Goal: Information Seeking & Learning: Learn about a topic

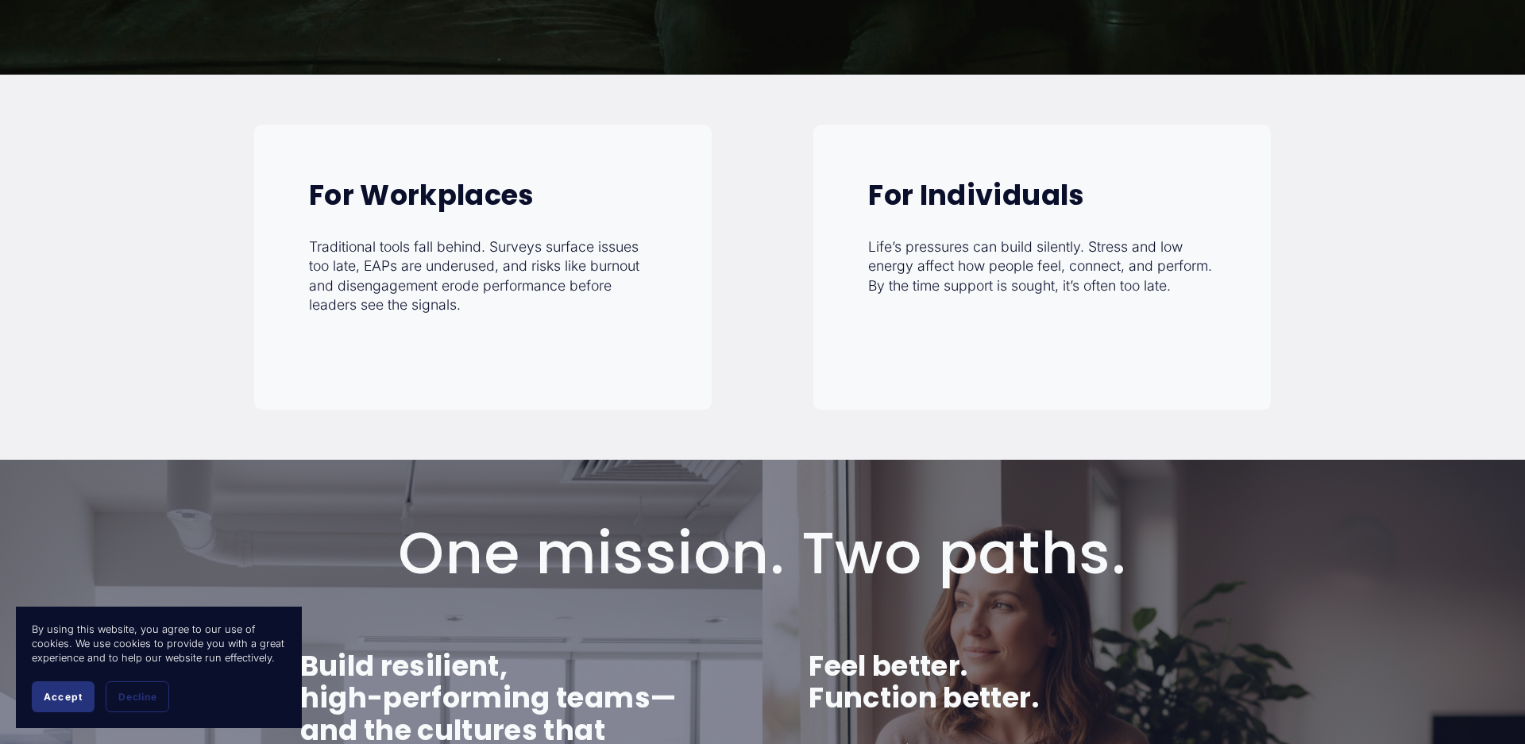
scroll to position [611, 0]
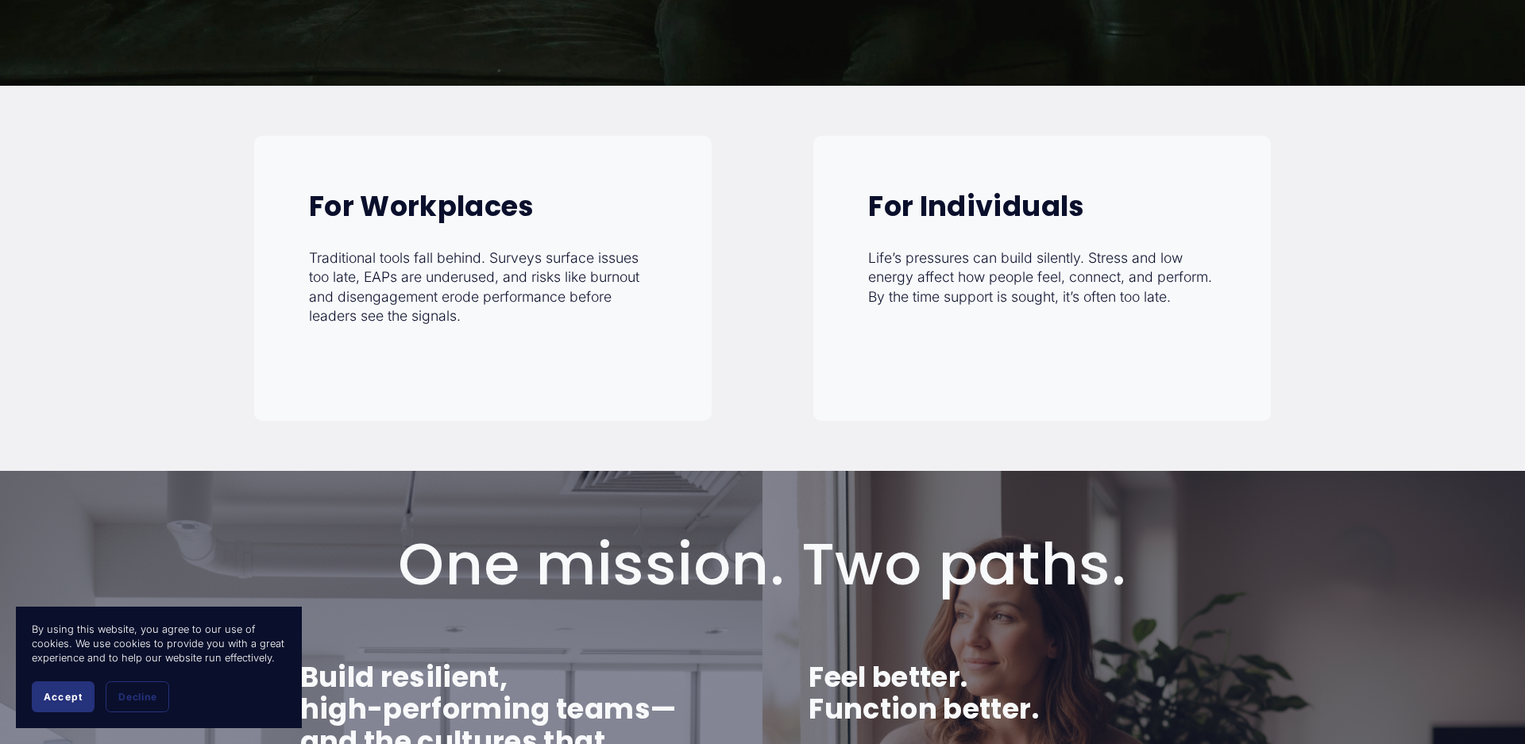
click at [458, 275] on p "Traditional tools fall behind. Surveys surface issues too late, EAPs are underu…" at bounding box center [483, 288] width 348 height 79
click at [441, 203] on strong "For Workplaces" at bounding box center [422, 206] width 226 height 39
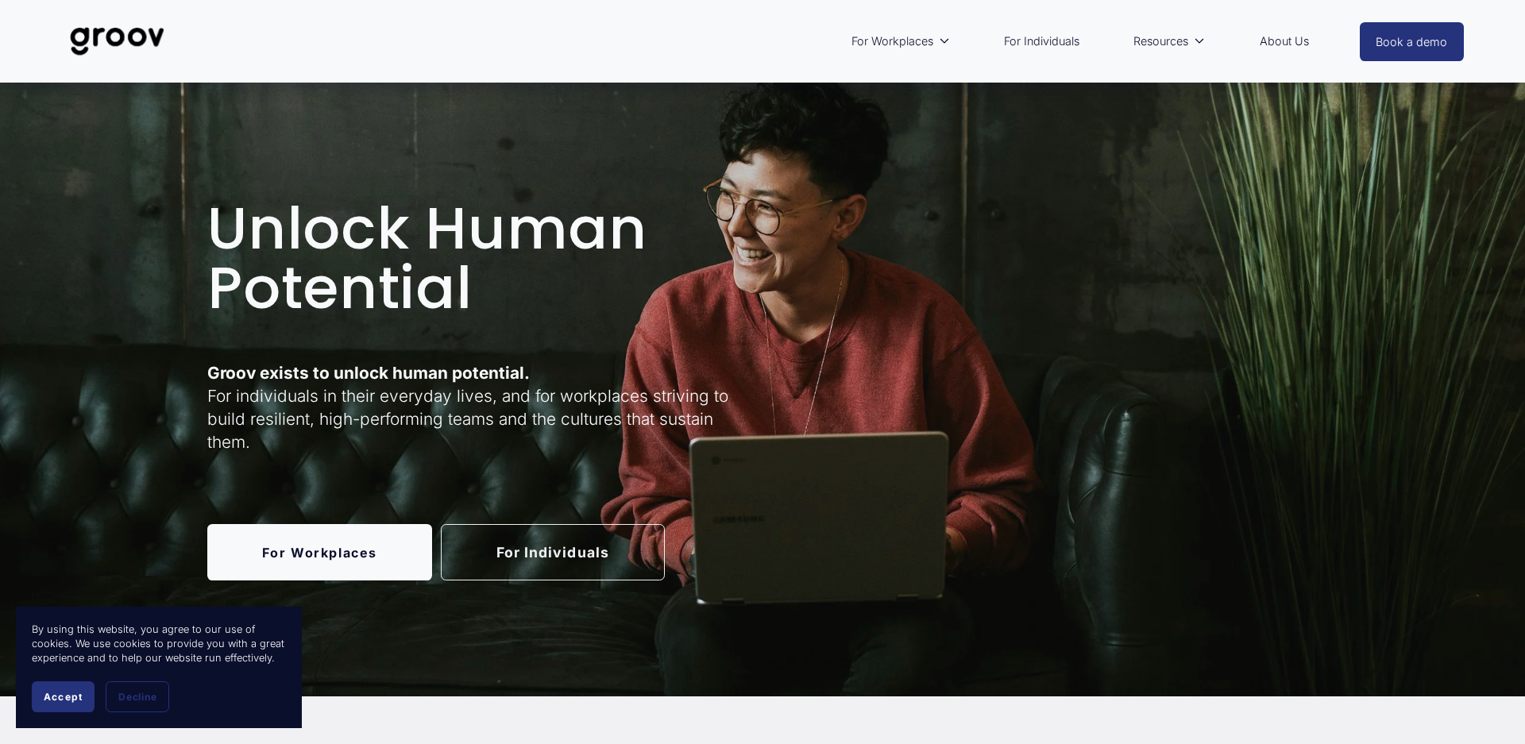
scroll to position [0, 0]
click at [1278, 48] on link "About Us" at bounding box center [1284, 41] width 65 height 37
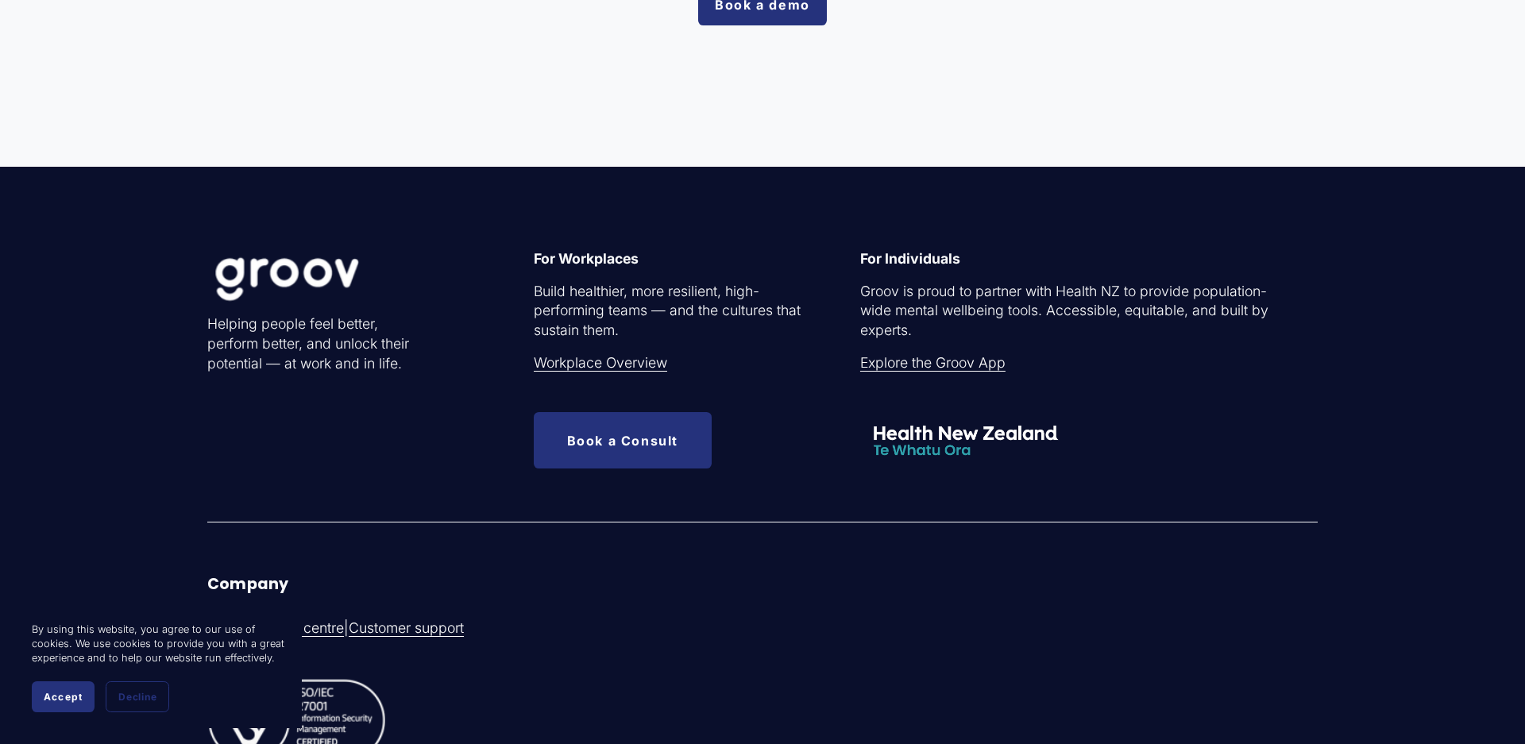
scroll to position [4909, 0]
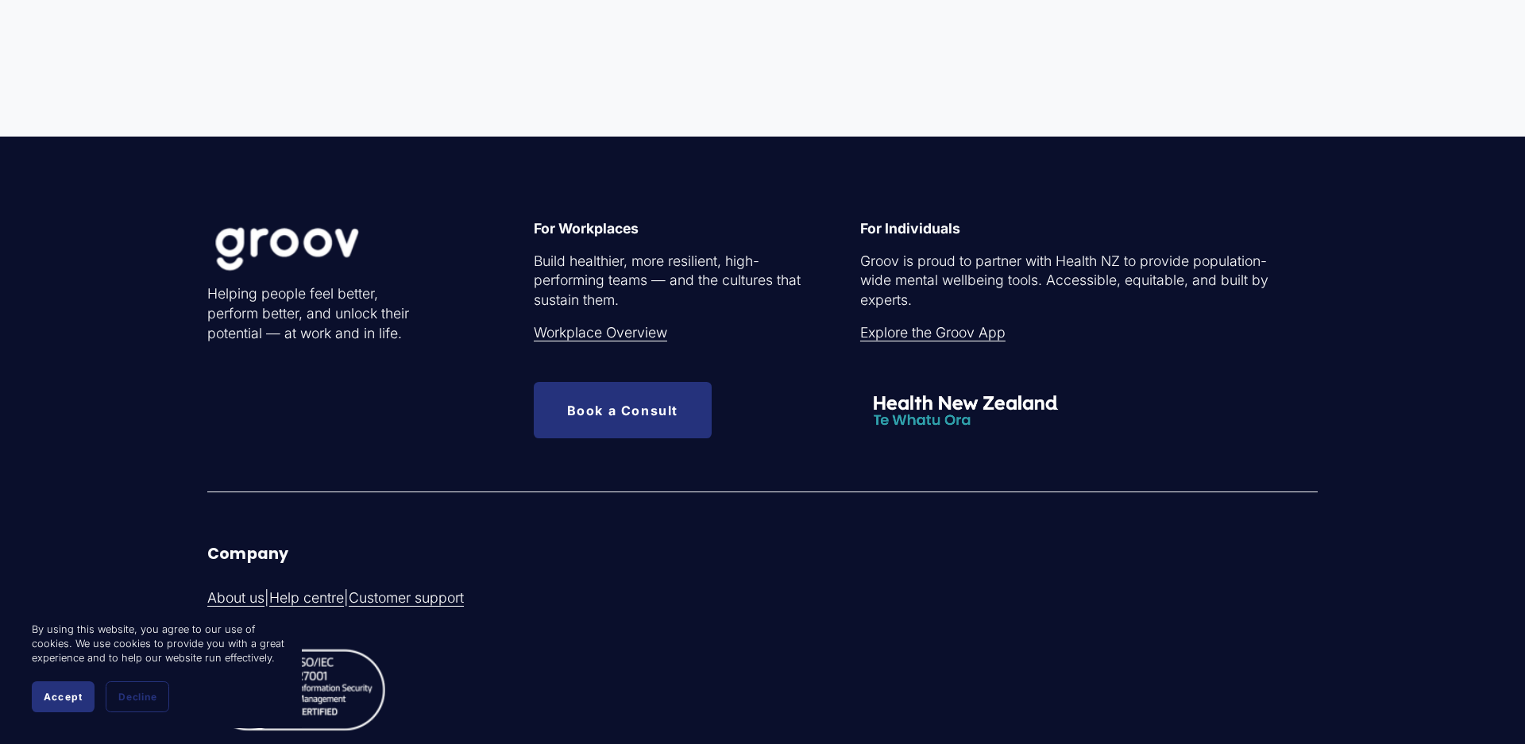
click at [575, 220] on strong "For Workplaces" at bounding box center [586, 228] width 105 height 17
click at [599, 323] on link "Workplace Overview" at bounding box center [600, 333] width 133 height 20
click at [300, 600] on link "Help centre" at bounding box center [306, 599] width 75 height 20
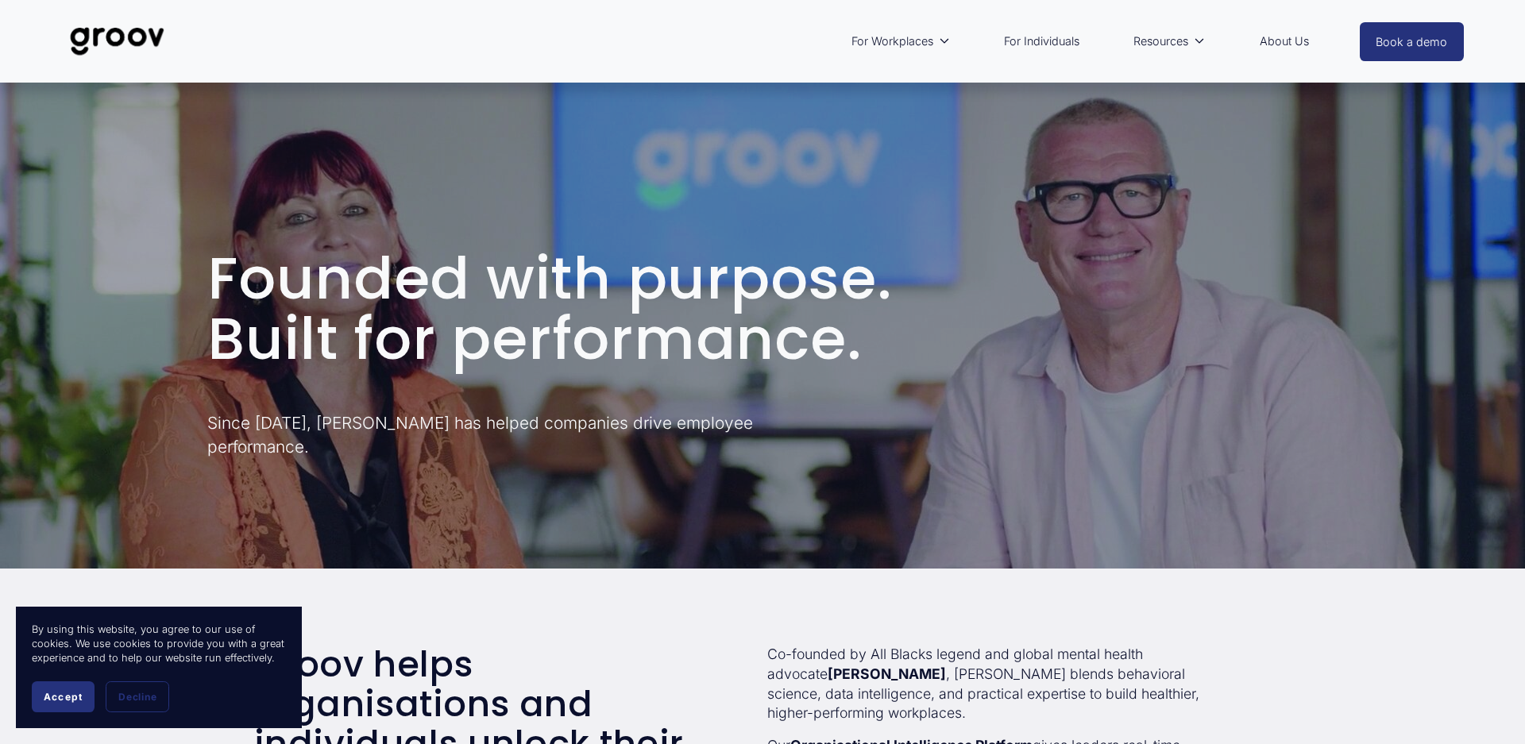
scroll to position [0, 0]
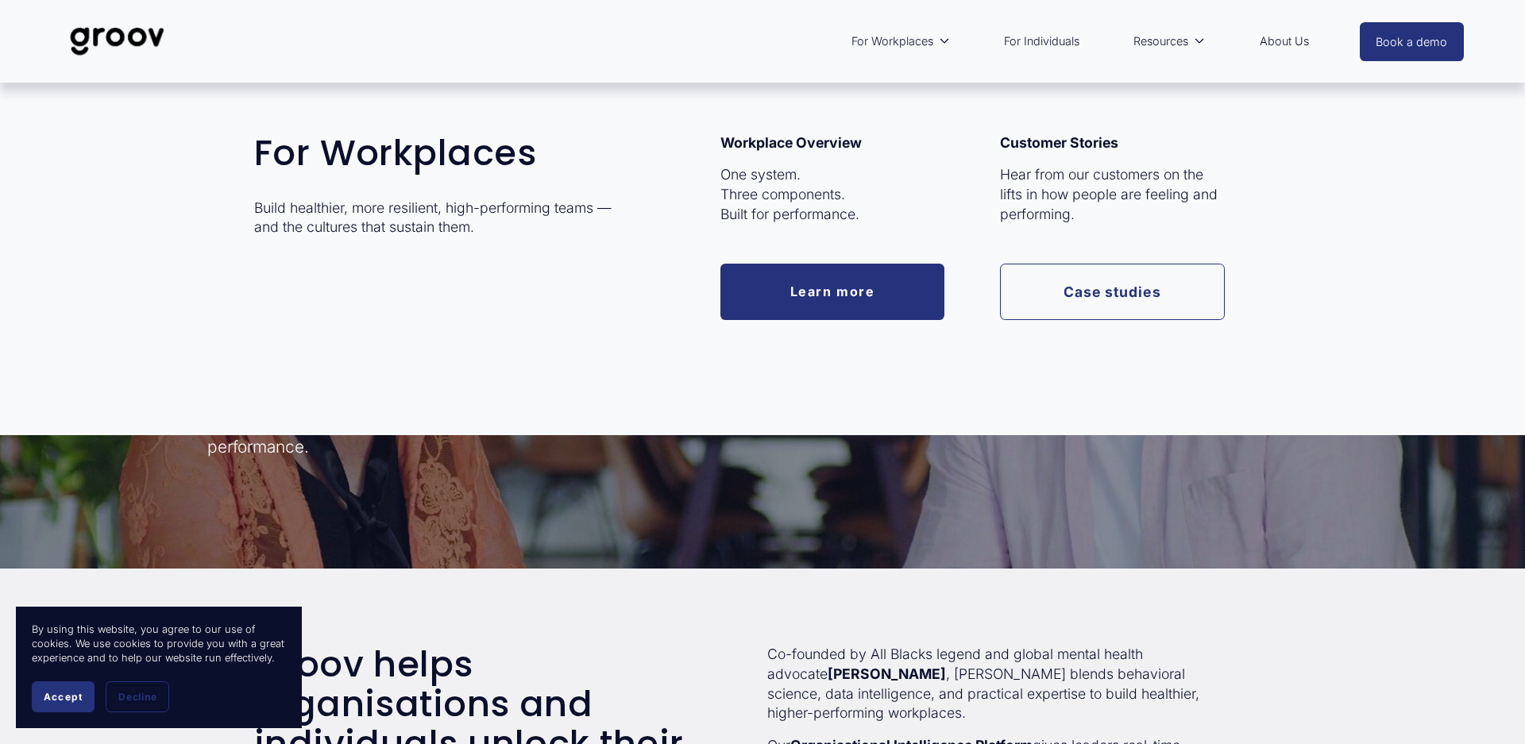
click at [922, 304] on link "Learn more" at bounding box center [832, 292] width 225 height 56
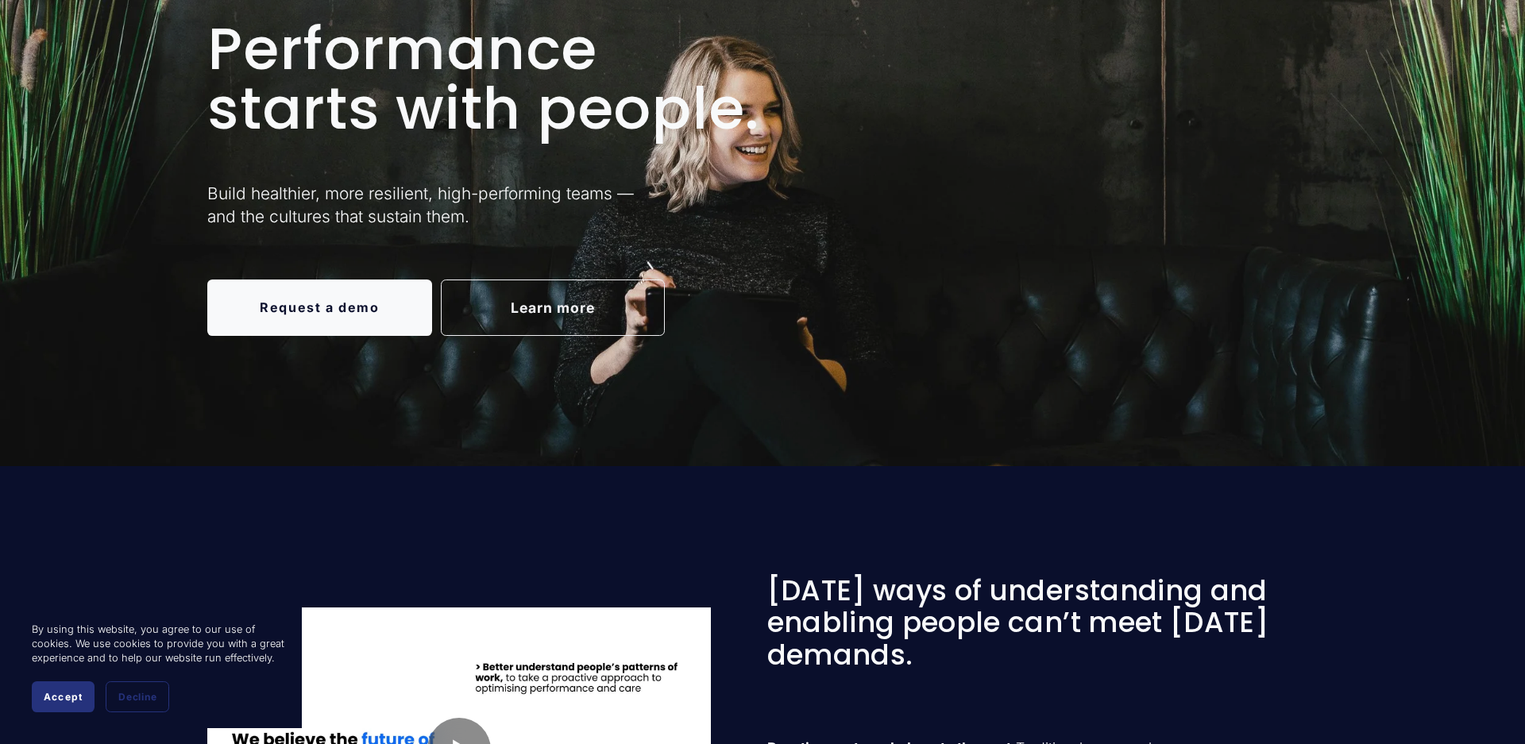
scroll to position [198, 0]
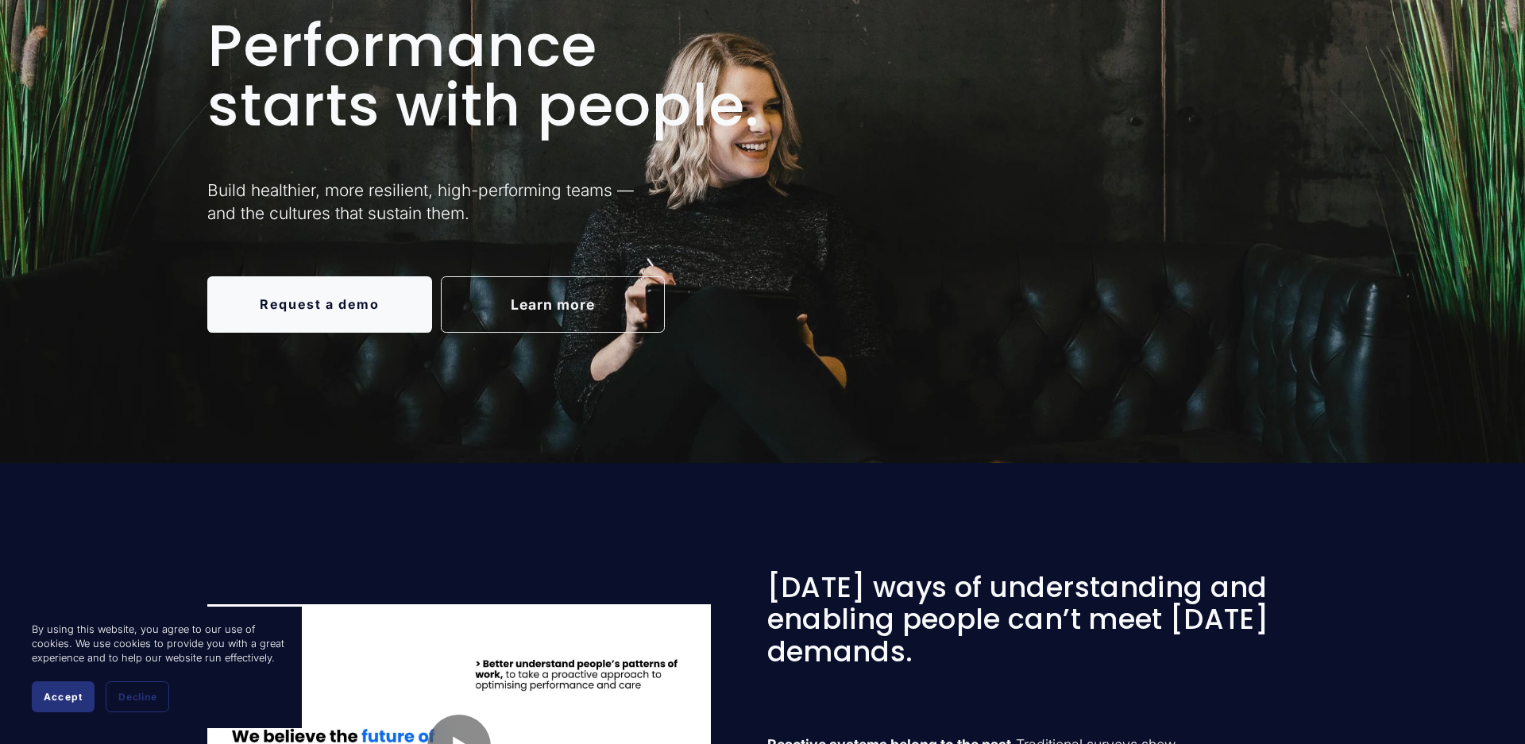
click at [316, 201] on p "Build healthier, more resilient, high-performing teams — and the cultures that …" at bounding box center [459, 202] width 504 height 46
click at [440, 188] on p "Build healthier, more resilient, high-performing teams — and the cultures that …" at bounding box center [459, 202] width 504 height 46
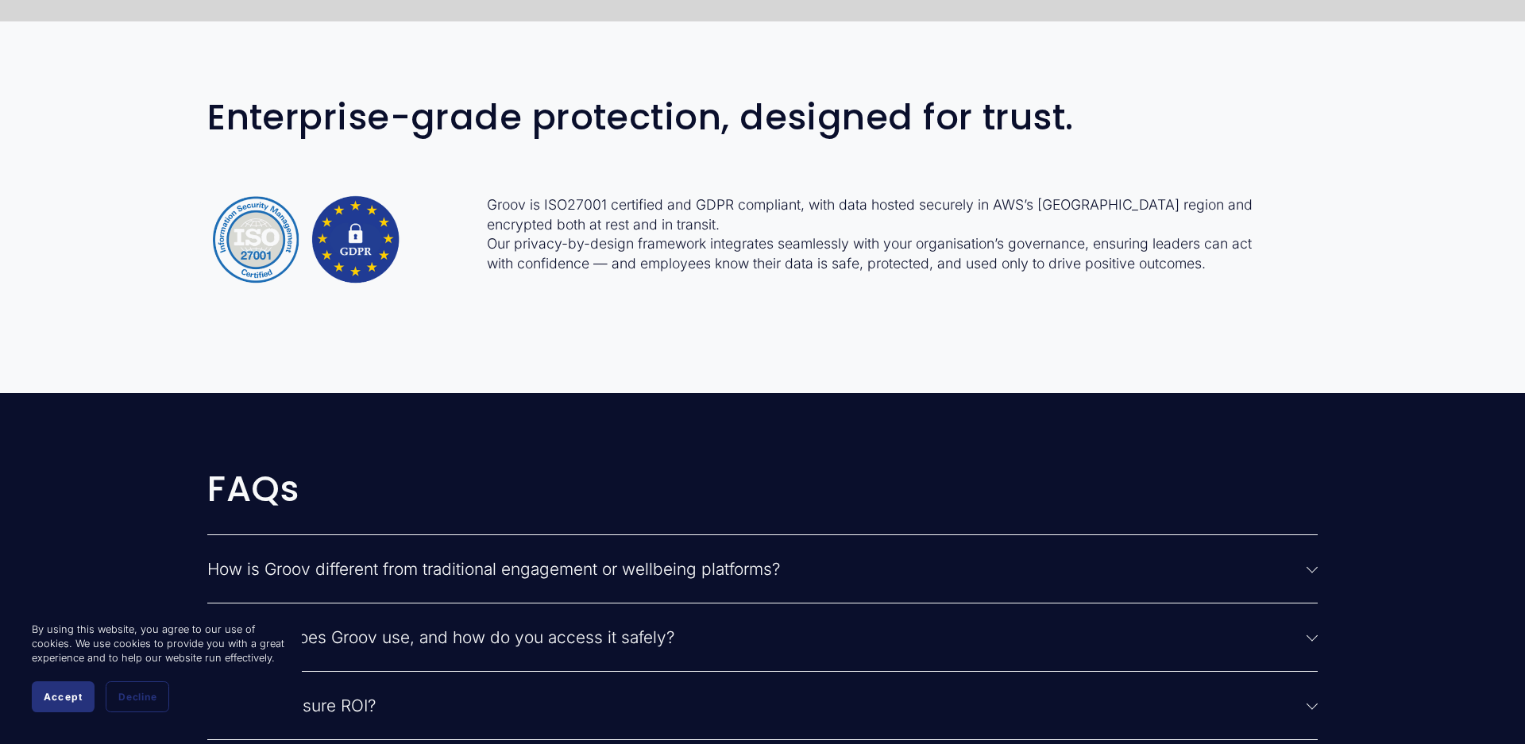
scroll to position [3869, 0]
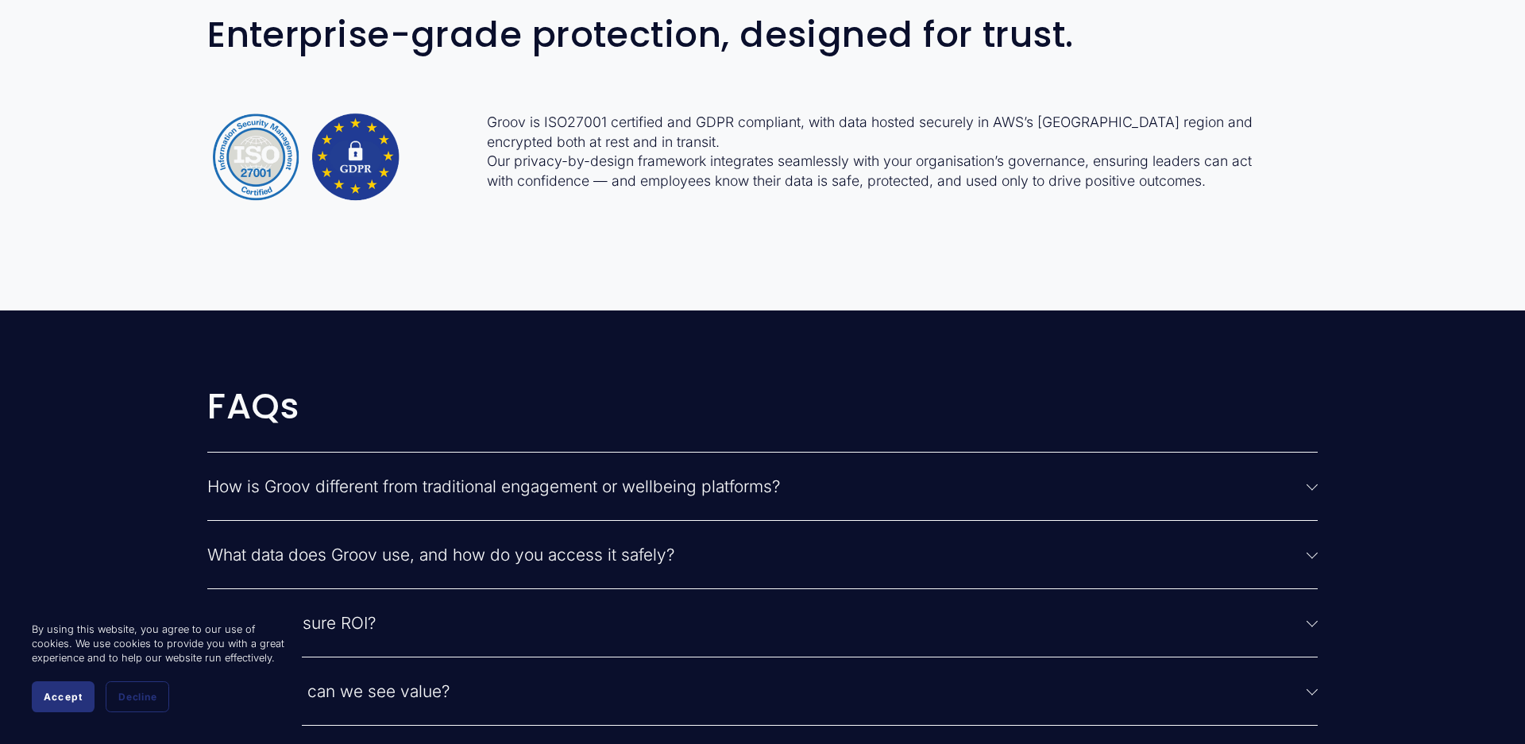
click at [568, 124] on p "Groov is ISO27001 certified and GDPR compliant, with data hosted securely in AW…" at bounding box center [879, 152] width 784 height 79
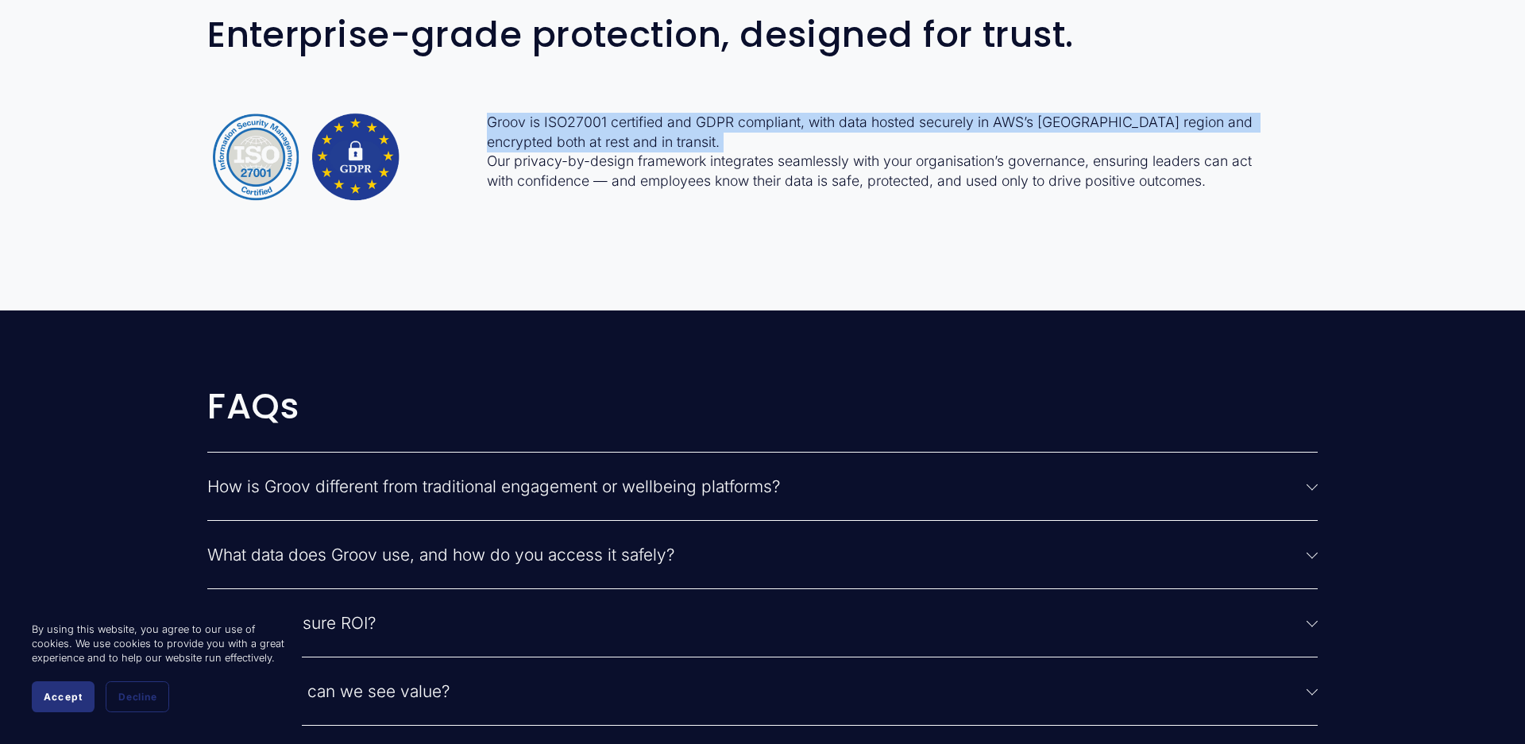
click at [568, 124] on p "Groov is ISO27001 certified and GDPR compliant, with data hosted securely in AW…" at bounding box center [879, 152] width 784 height 79
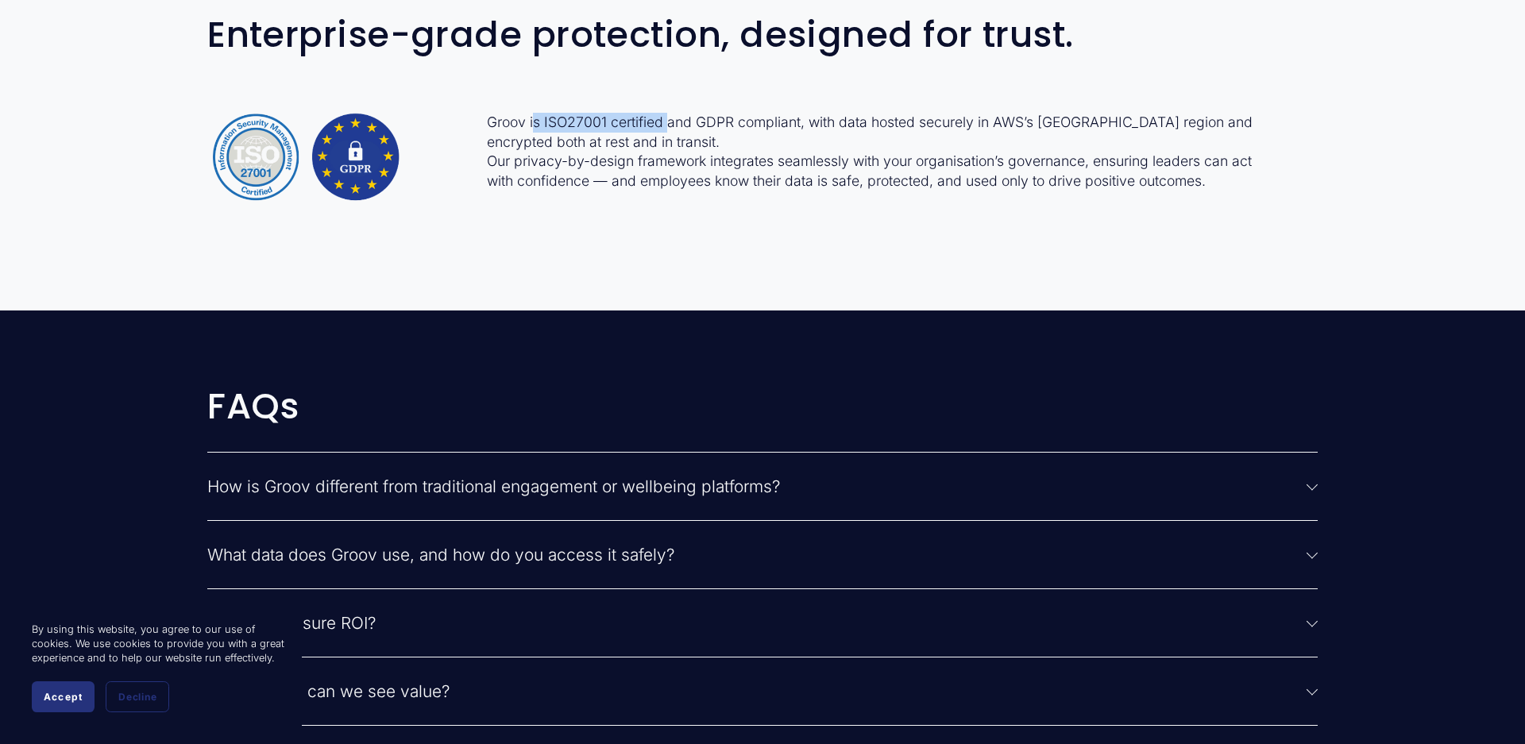
drag, startPoint x: 669, startPoint y: 119, endPoint x: 537, endPoint y: 119, distance: 131.8
click at [537, 119] on p "Groov is ISO27001 certified and GDPR compliant, with data hosted securely in AW…" at bounding box center [879, 152] width 784 height 79
click at [571, 121] on p "Groov is ISO27001 certified and GDPR compliant, with data hosted securely in AW…" at bounding box center [879, 152] width 784 height 79
click at [543, 140] on p "Groov is ISO27001 certified and GDPR compliant, with data hosted securely in AW…" at bounding box center [879, 152] width 784 height 79
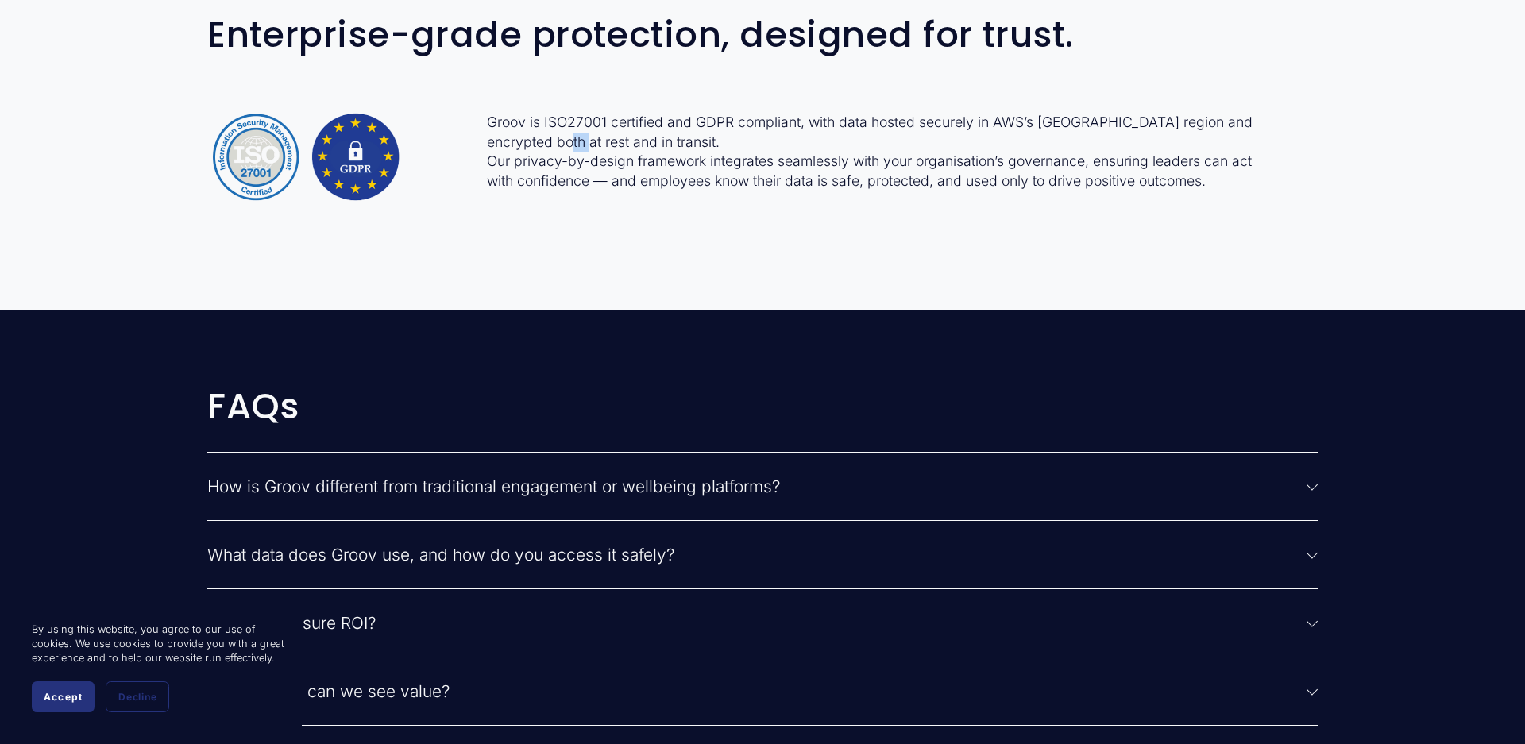
click at [543, 140] on p "Groov is ISO27001 certified and GDPR compliant, with data hosted securely in AW…" at bounding box center [879, 152] width 784 height 79
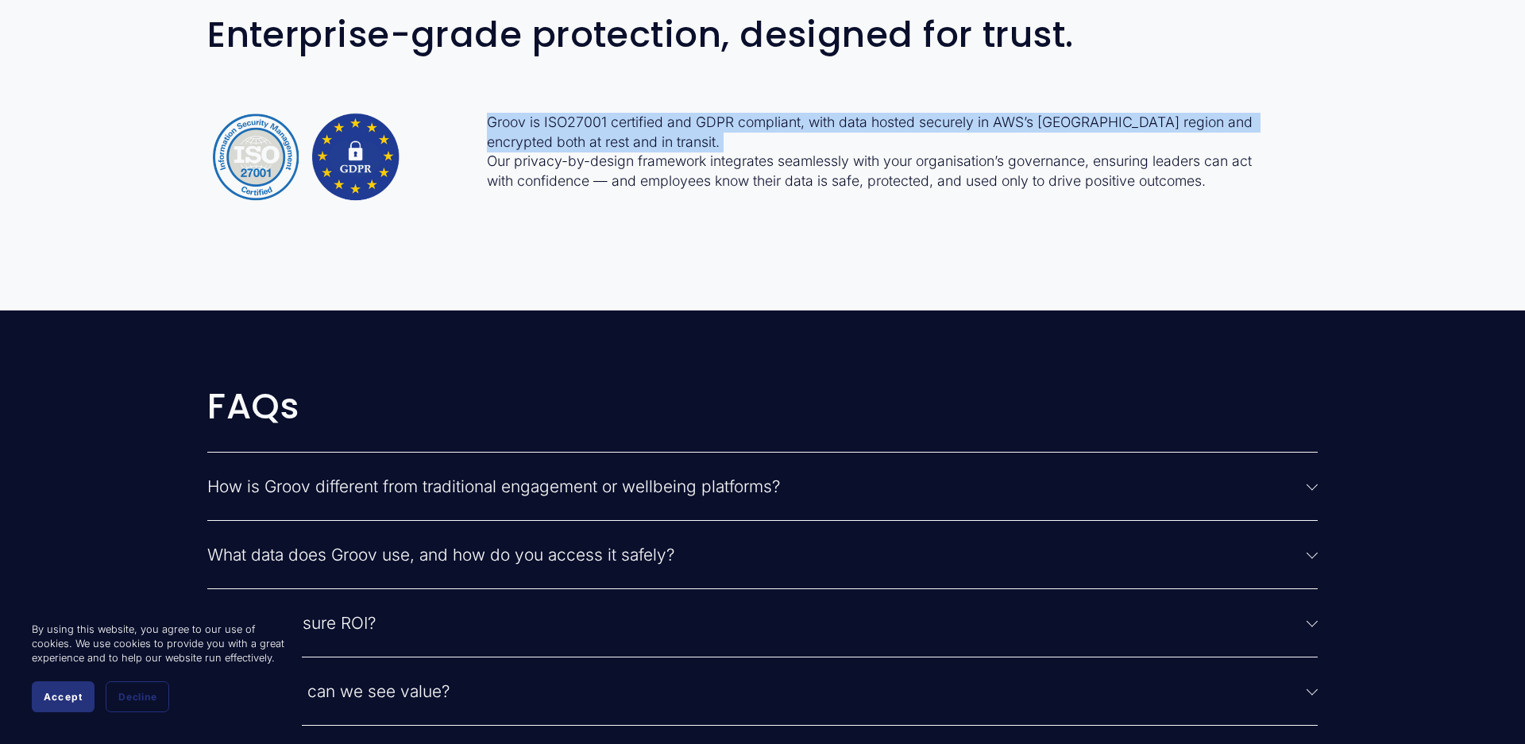
click at [543, 140] on p "Groov is ISO27001 certified and GDPR compliant, with data hosted securely in AW…" at bounding box center [879, 152] width 784 height 79
copy p "Groov is ISO27001 certified and GDPR compliant, with data hosted securely in AW…"
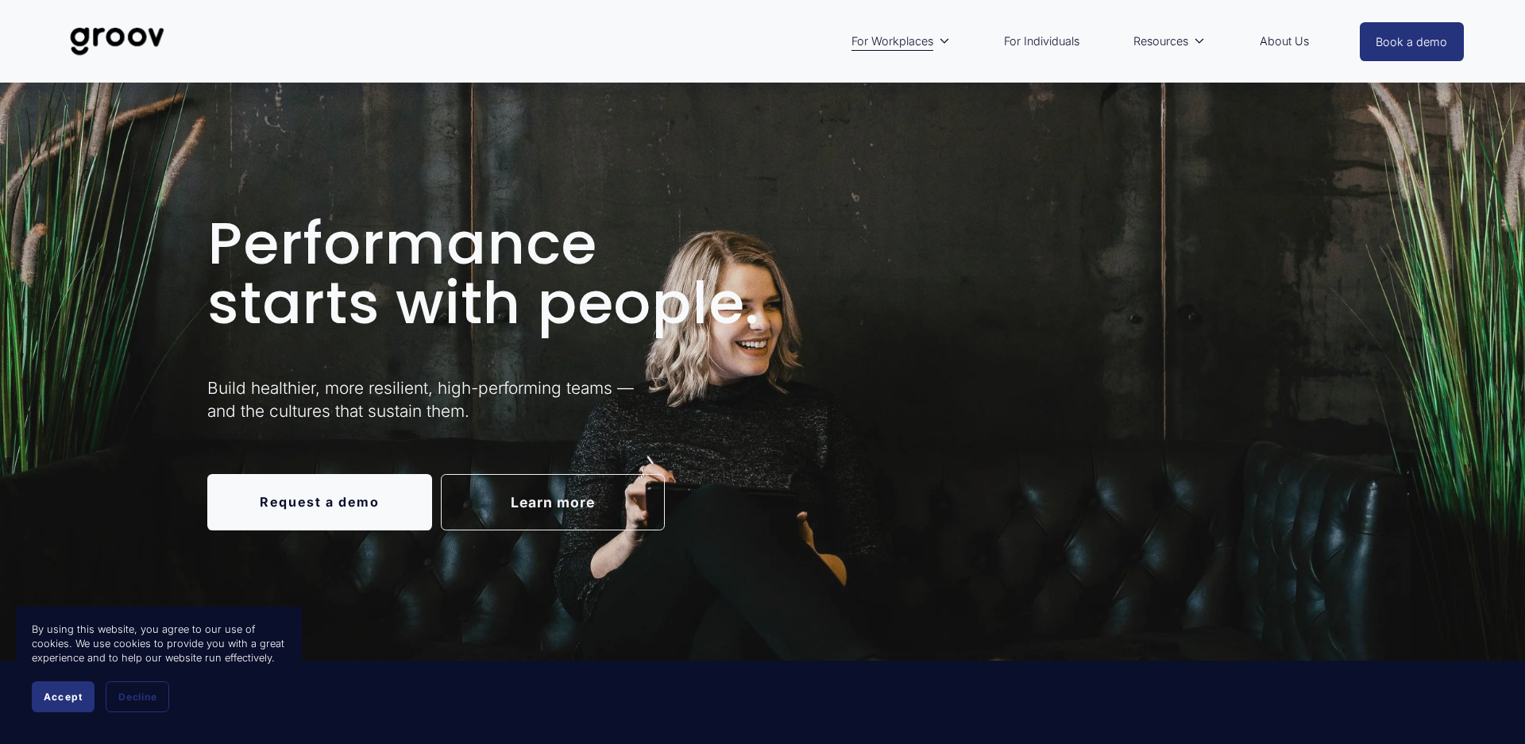
scroll to position [0, 0]
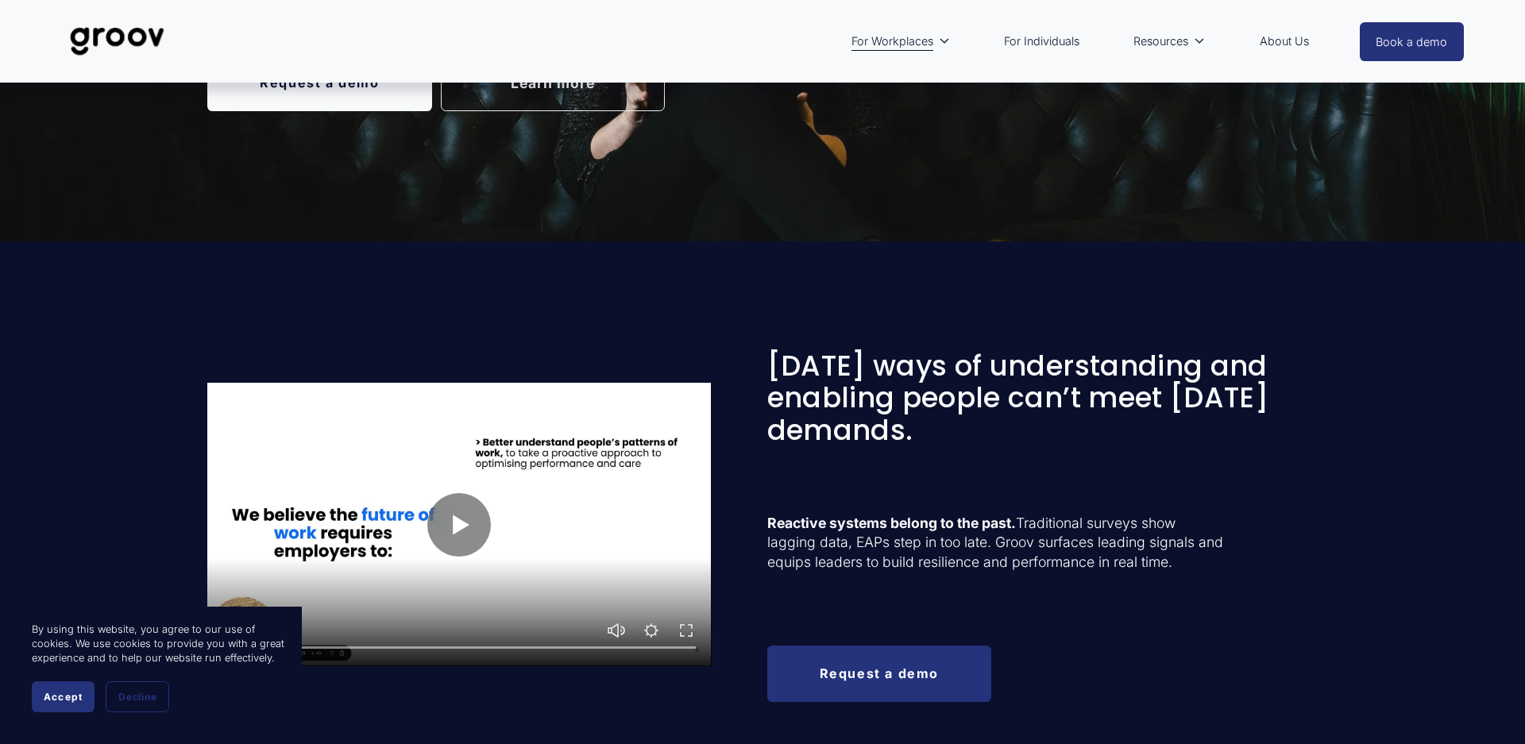
scroll to position [205, 0]
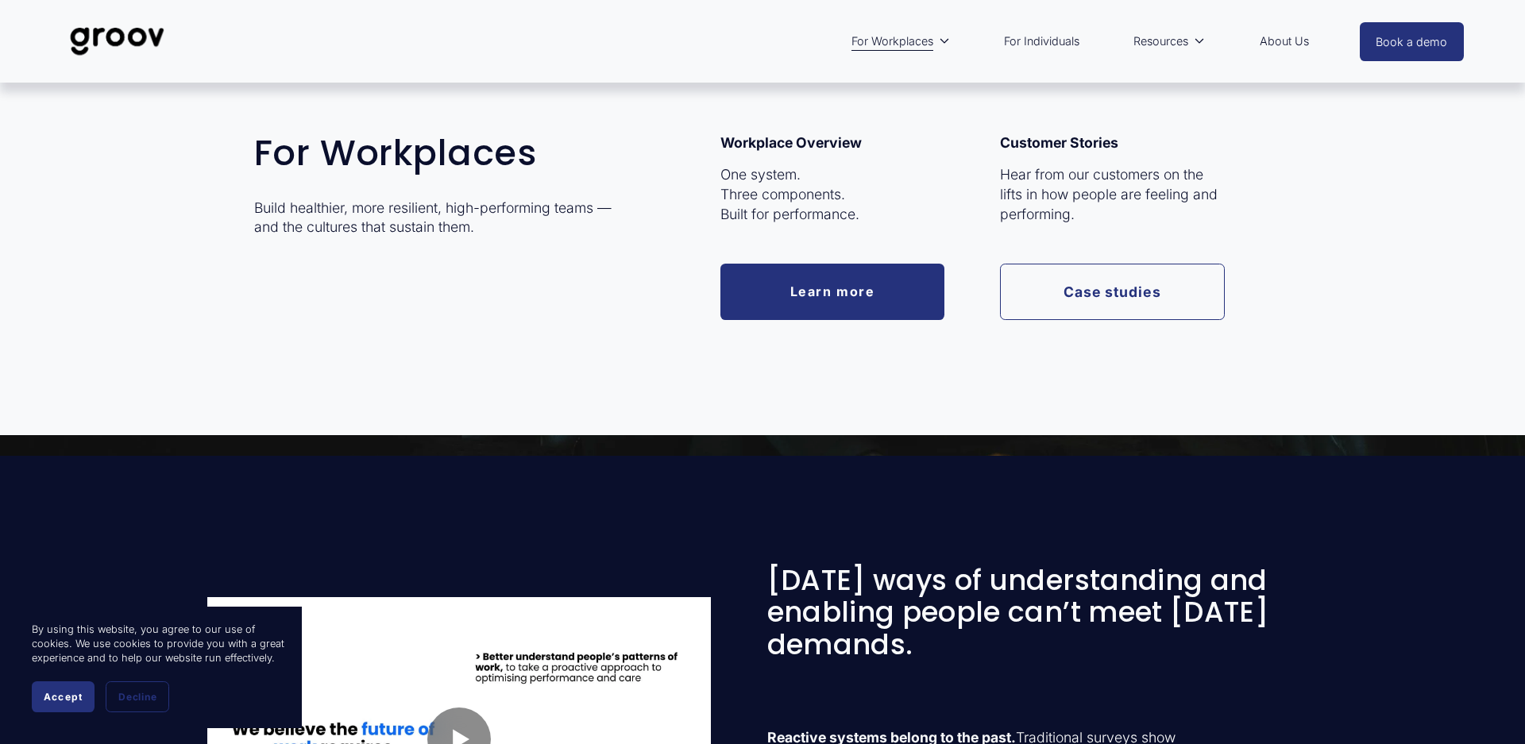
click at [1055, 267] on link "Case studies" at bounding box center [1112, 292] width 225 height 56
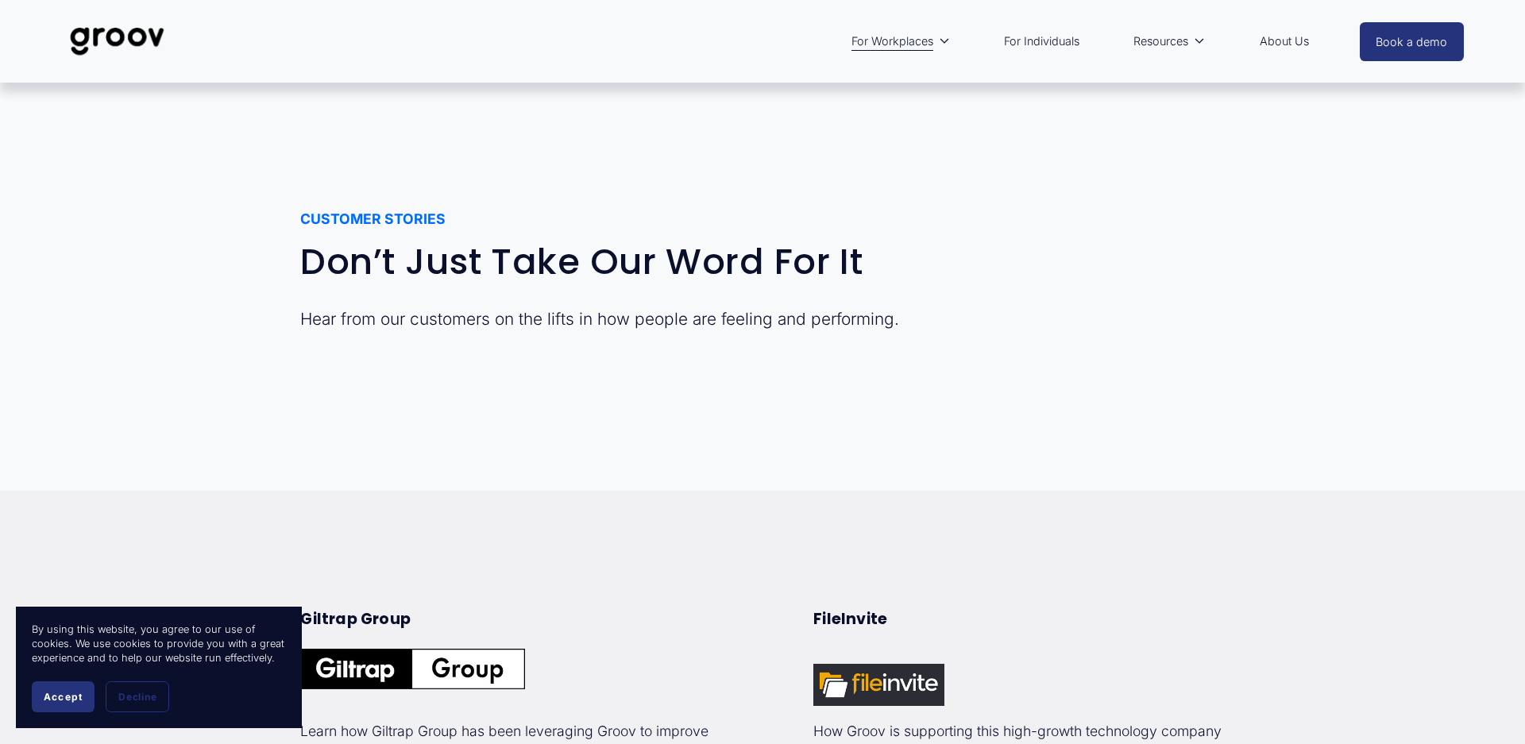
click at [1273, 42] on link "About Us" at bounding box center [1284, 41] width 65 height 37
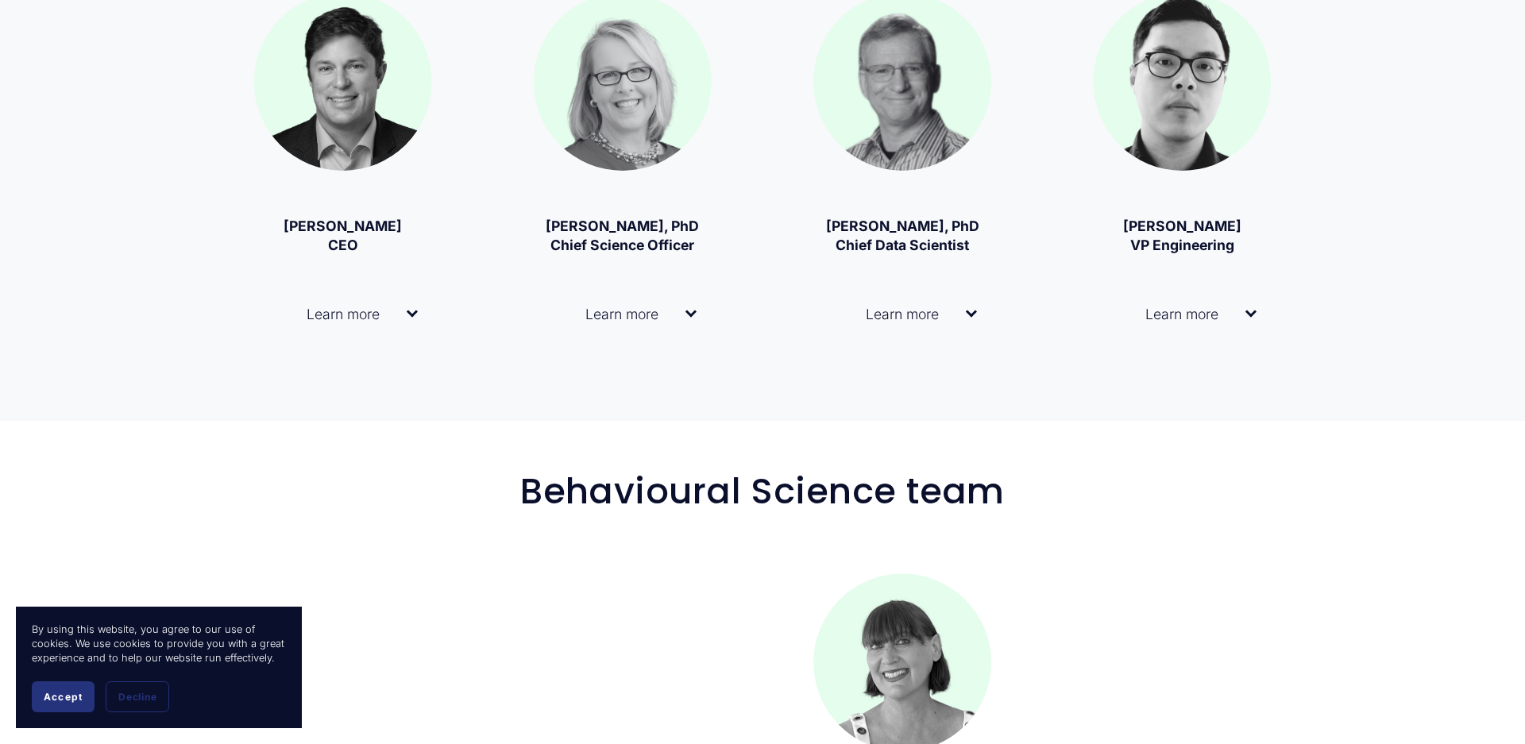
scroll to position [1302, 0]
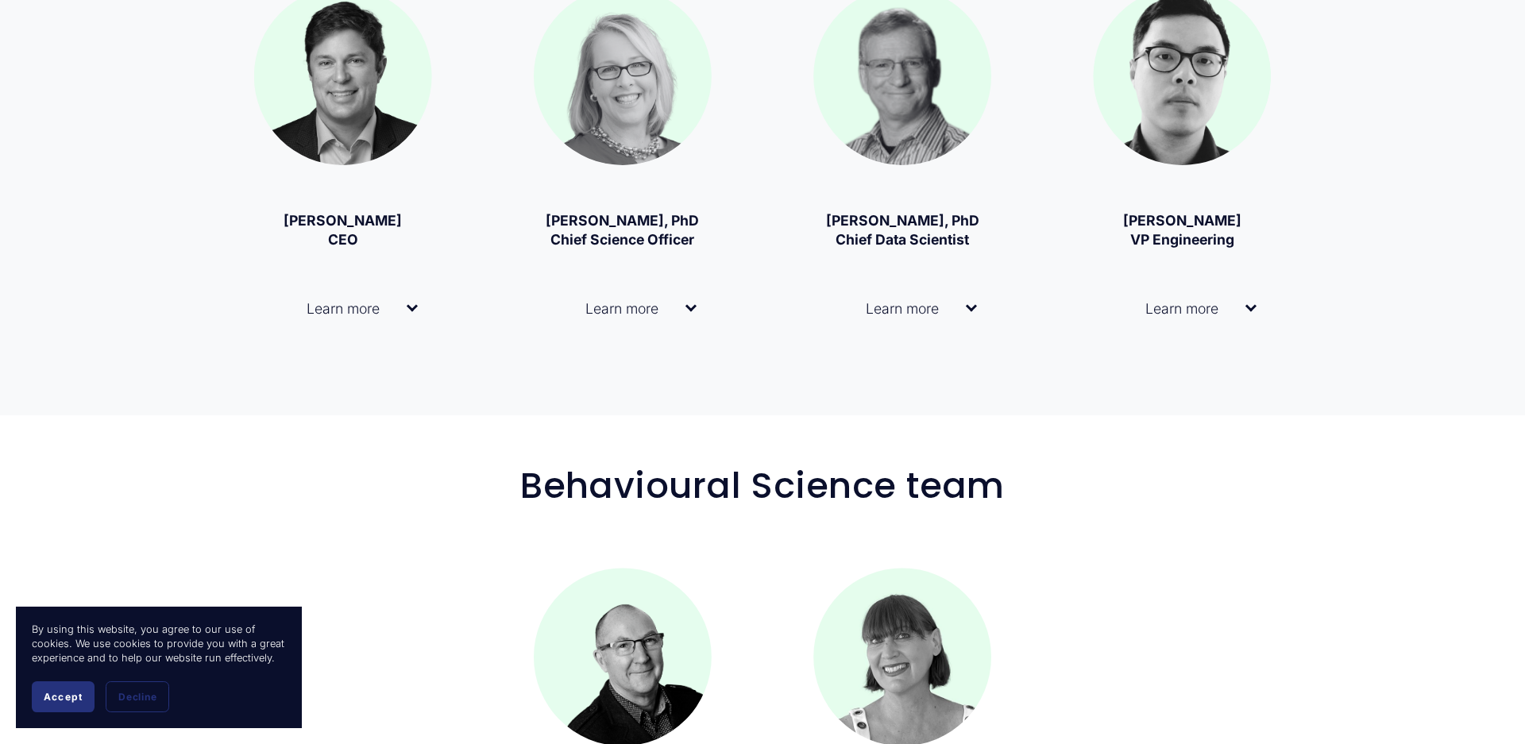
click at [411, 307] on div at bounding box center [412, 306] width 11 height 11
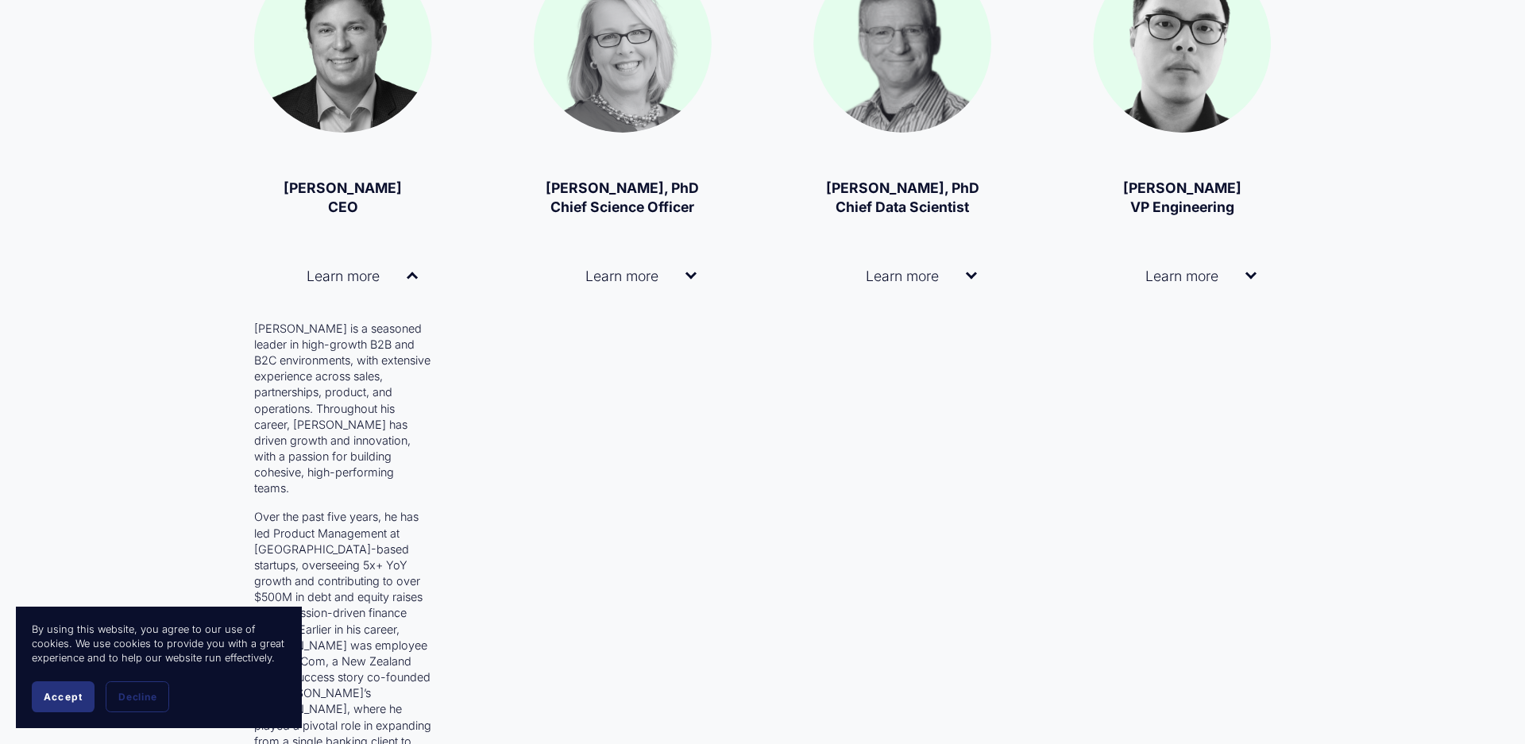
scroll to position [1340, 0]
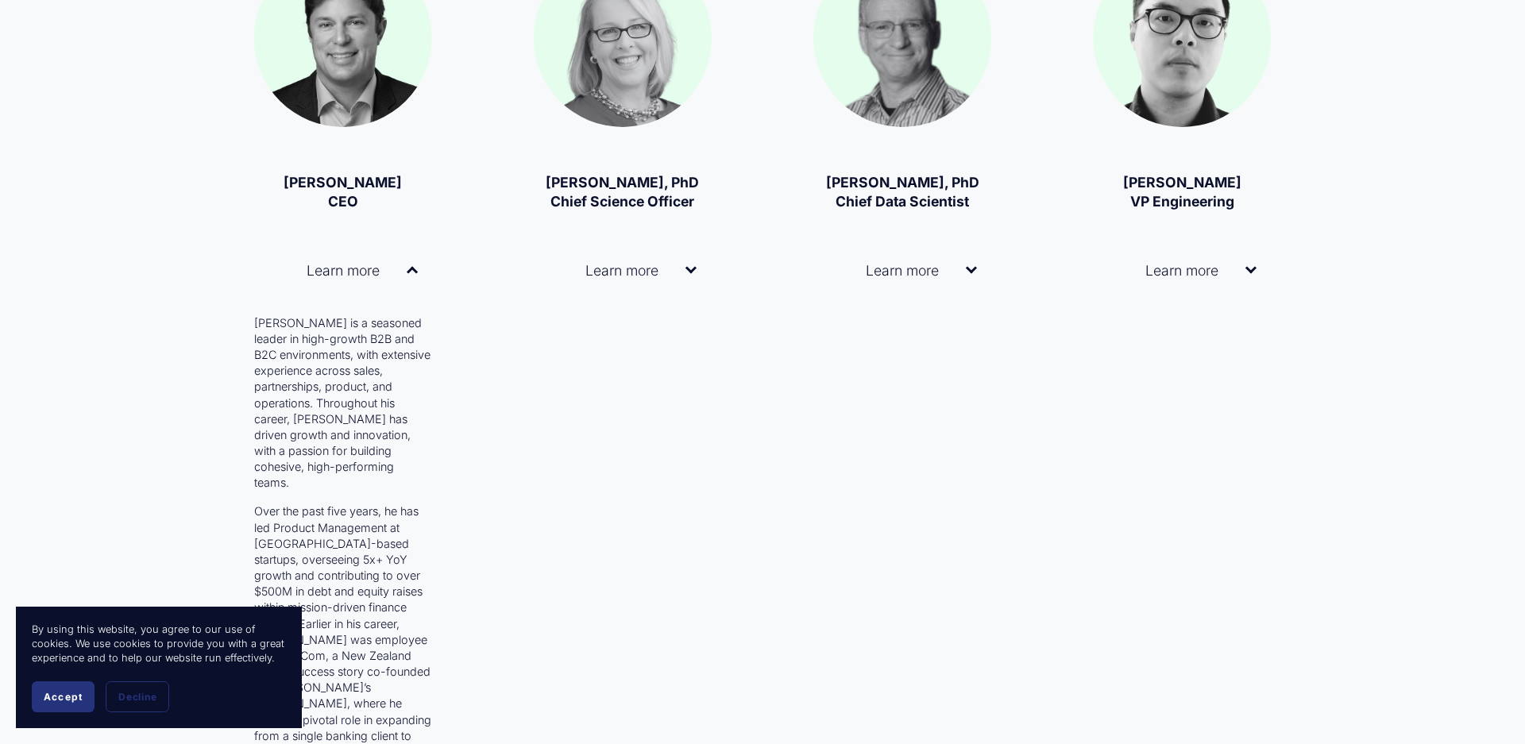
click at [670, 289] on button "Learn more" at bounding box center [623, 270] width 178 height 64
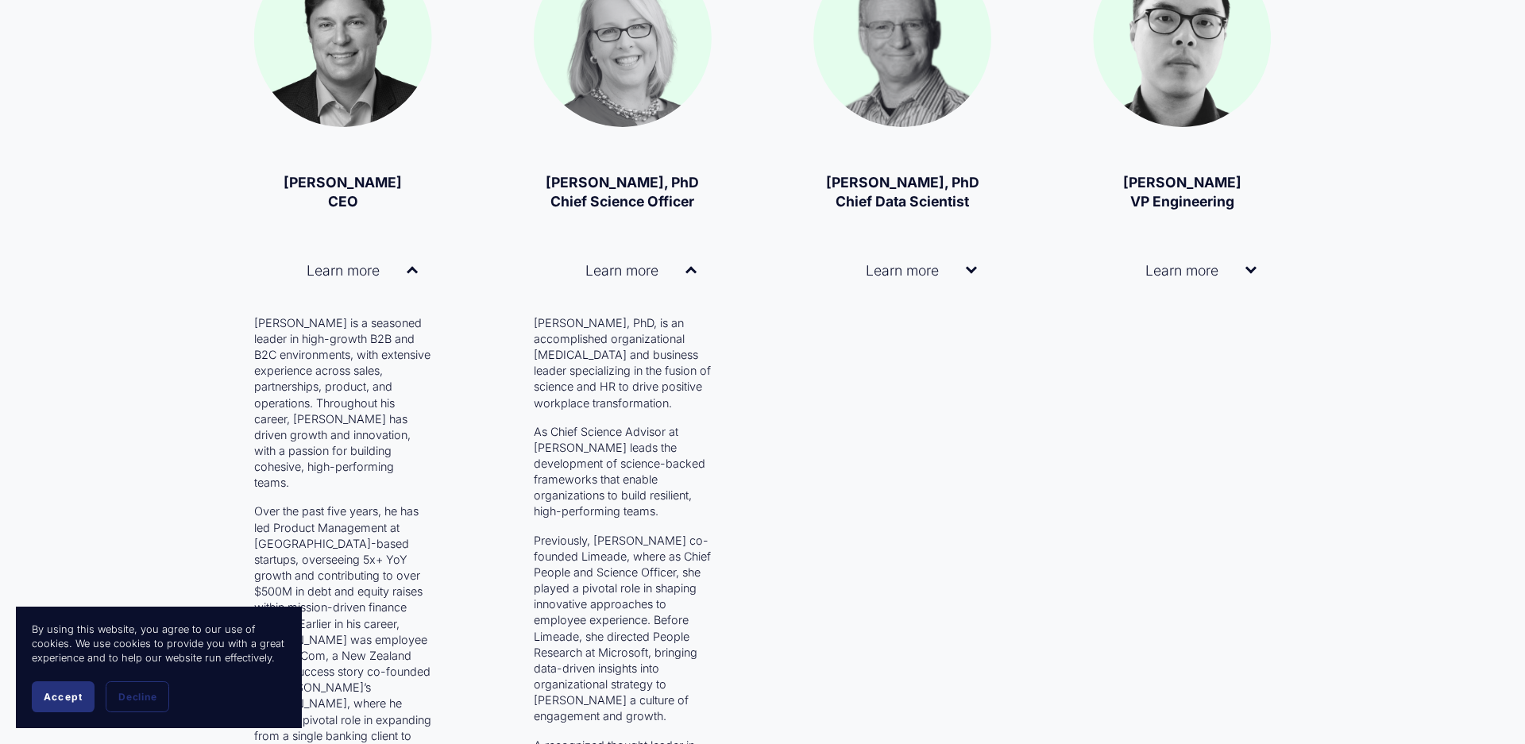
click at [955, 278] on span "Learn more" at bounding box center [897, 270] width 138 height 17
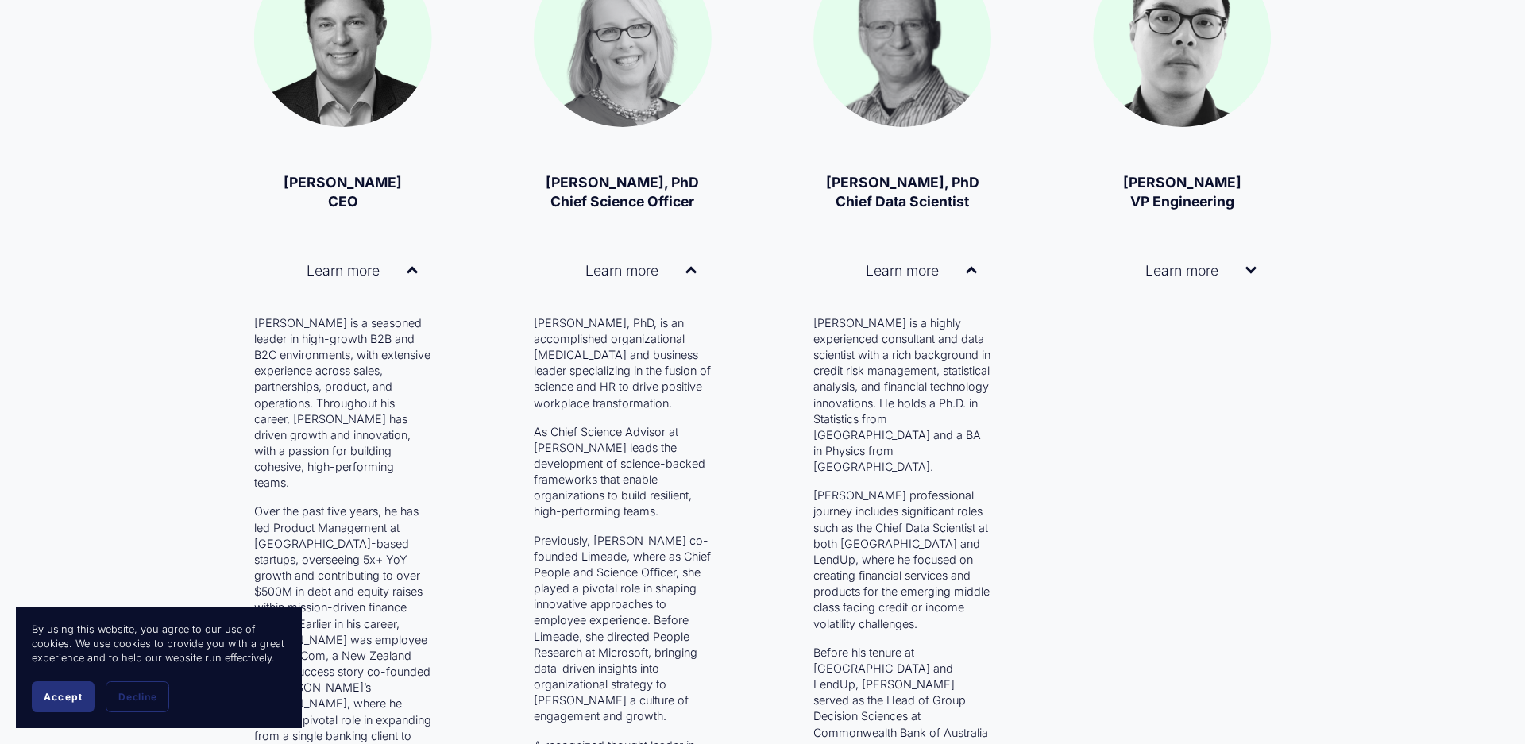
click at [1237, 269] on span "Learn more" at bounding box center [1176, 270] width 138 height 17
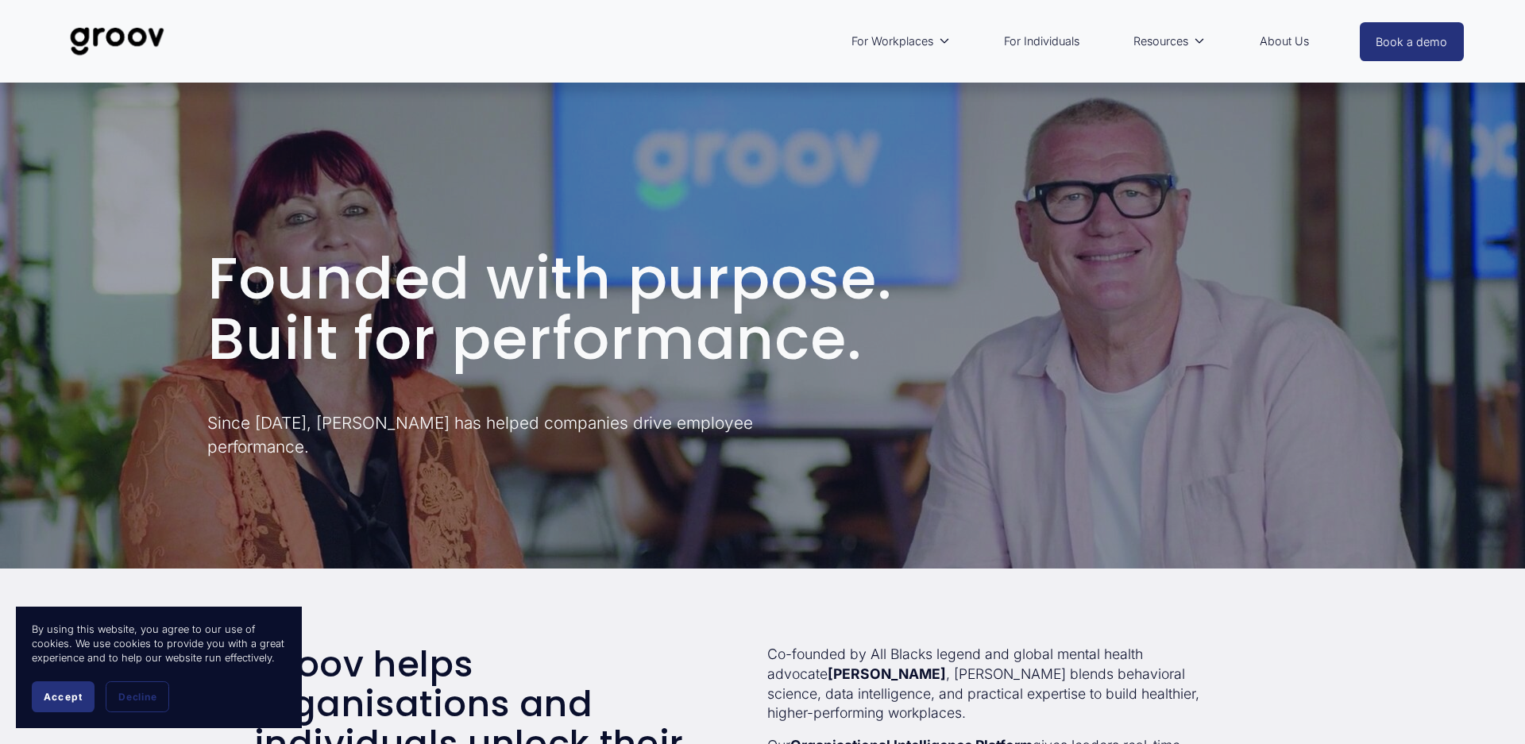
scroll to position [0, 0]
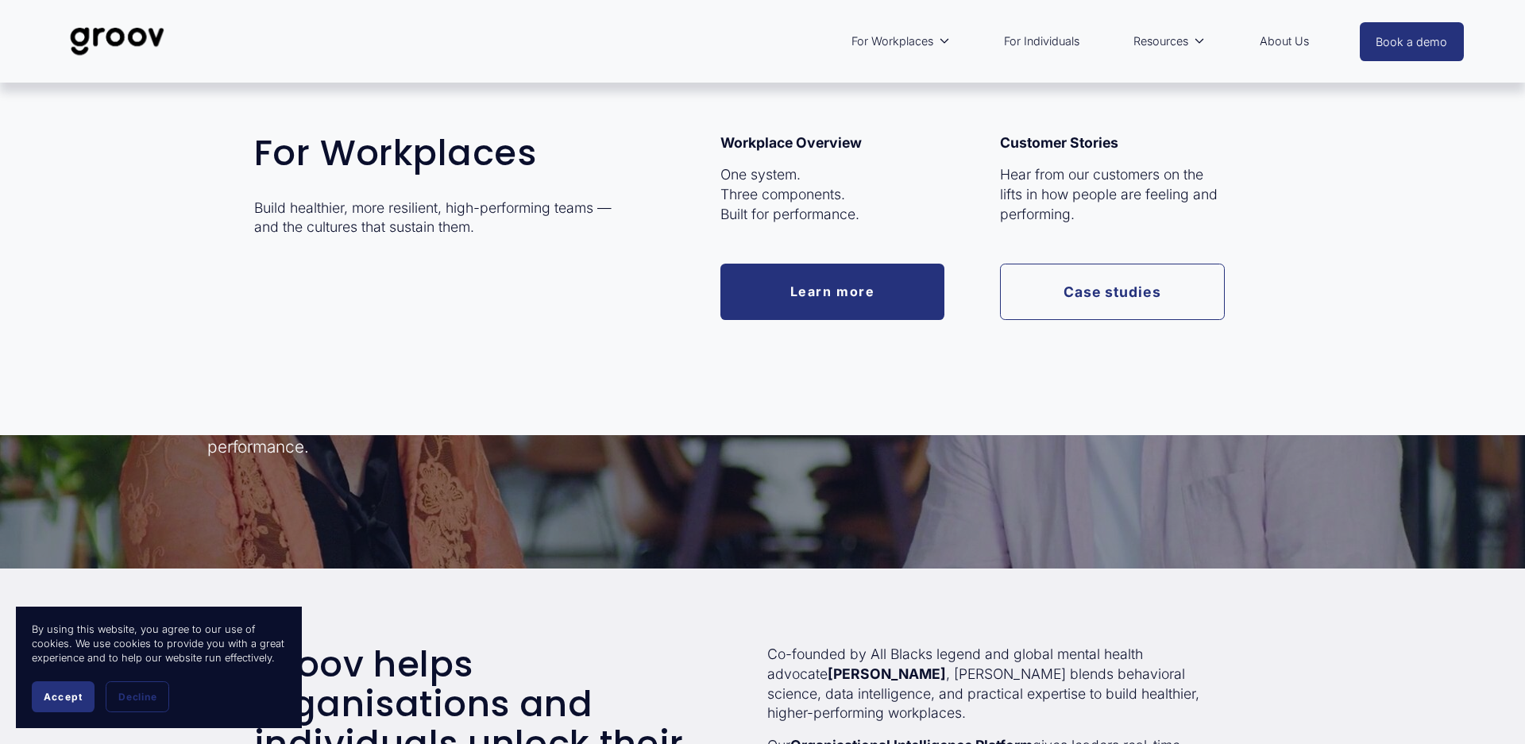
click at [921, 48] on span "For Workplaces" at bounding box center [892, 41] width 82 height 21
click at [1135, 299] on link "Case studies" at bounding box center [1112, 292] width 225 height 56
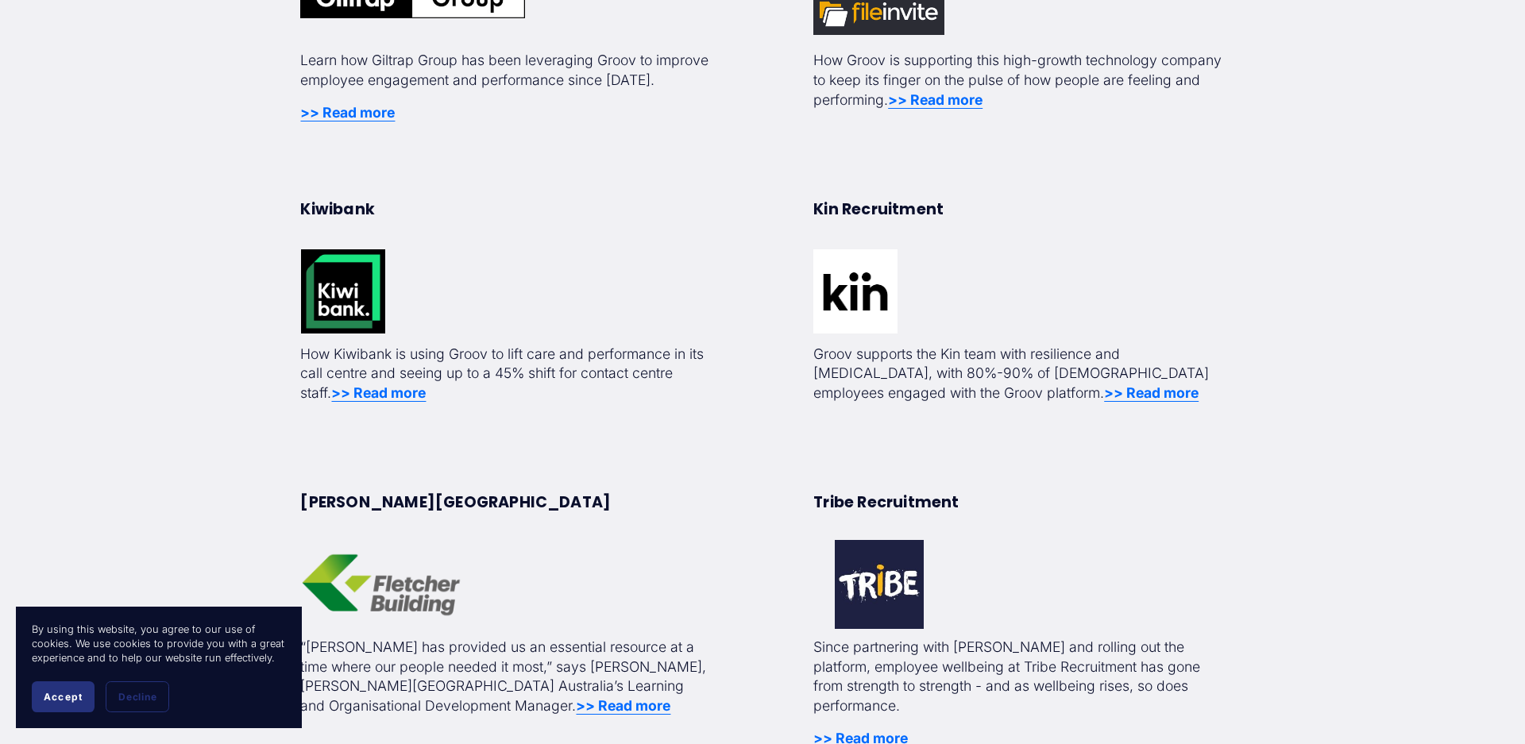
scroll to position [675, 0]
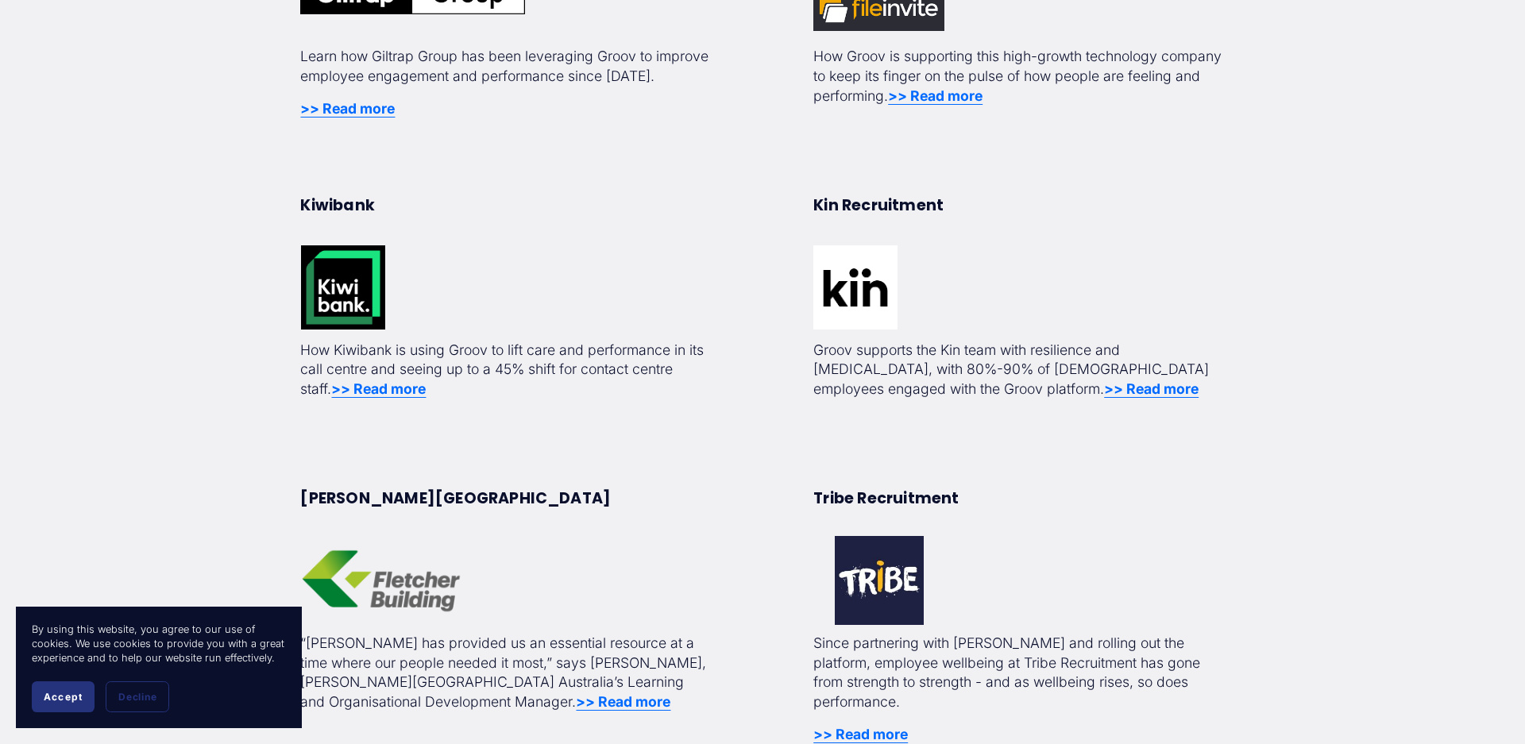
click at [378, 389] on strong ">> Read more" at bounding box center [378, 388] width 95 height 17
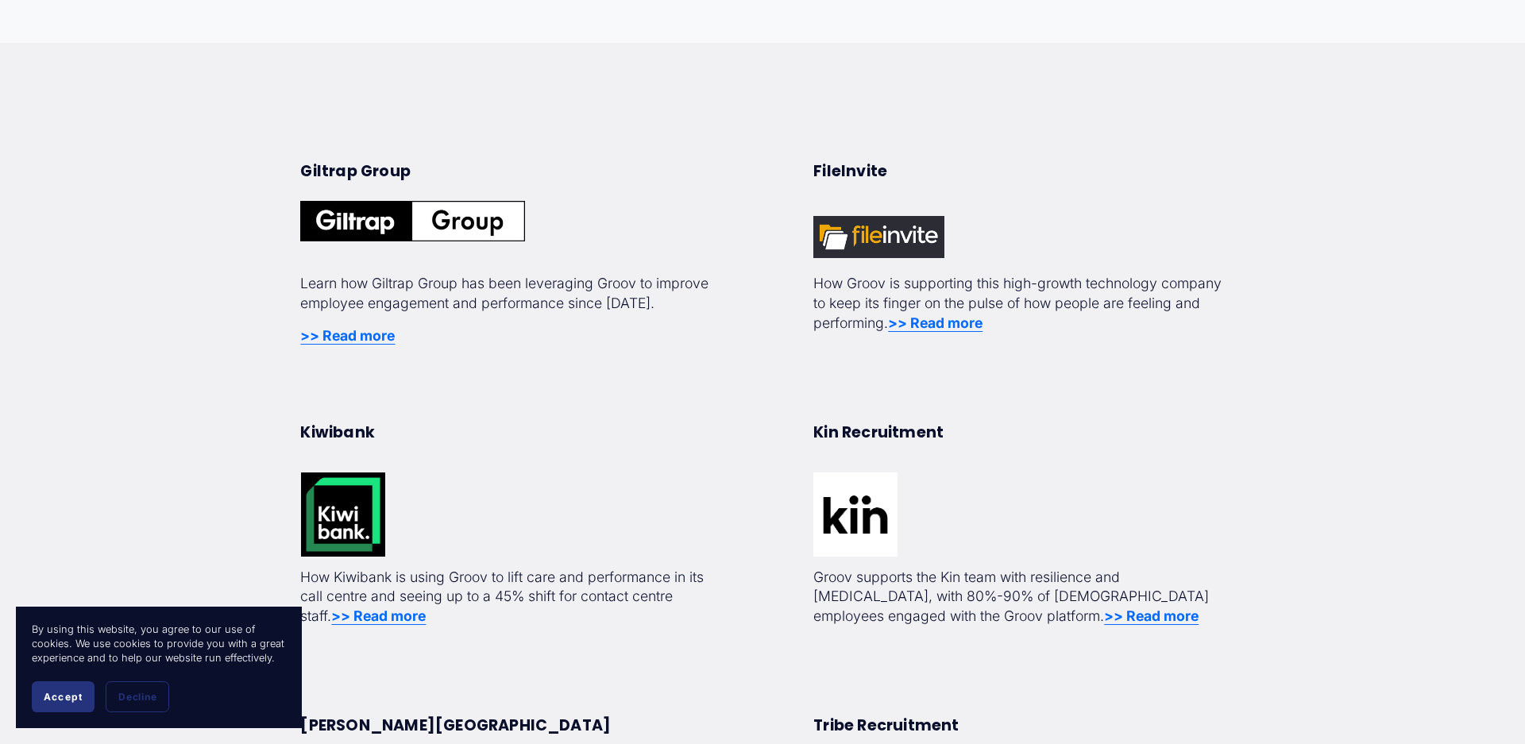
scroll to position [511, 0]
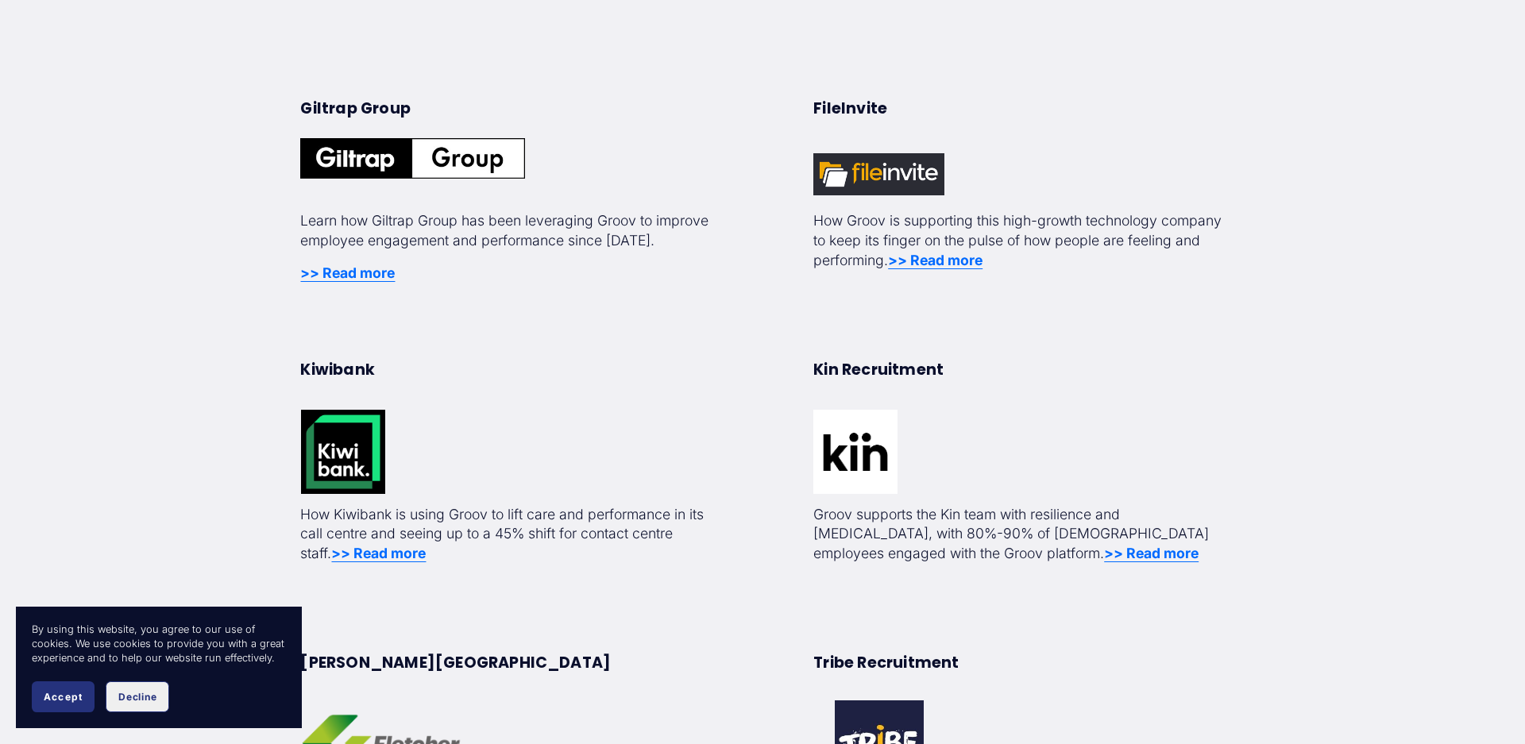
click at [156, 692] on span "Decline" at bounding box center [137, 697] width 38 height 12
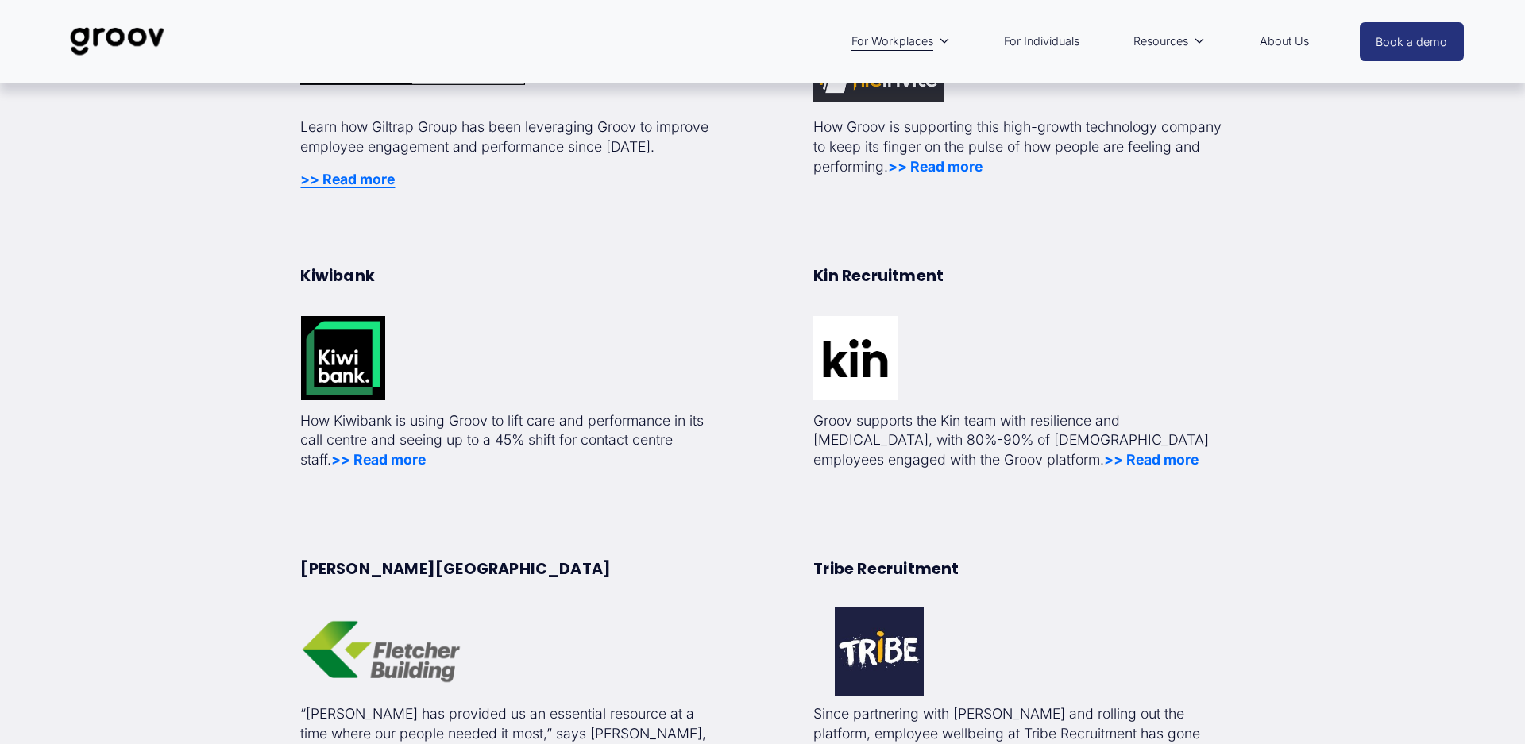
scroll to position [591, 0]
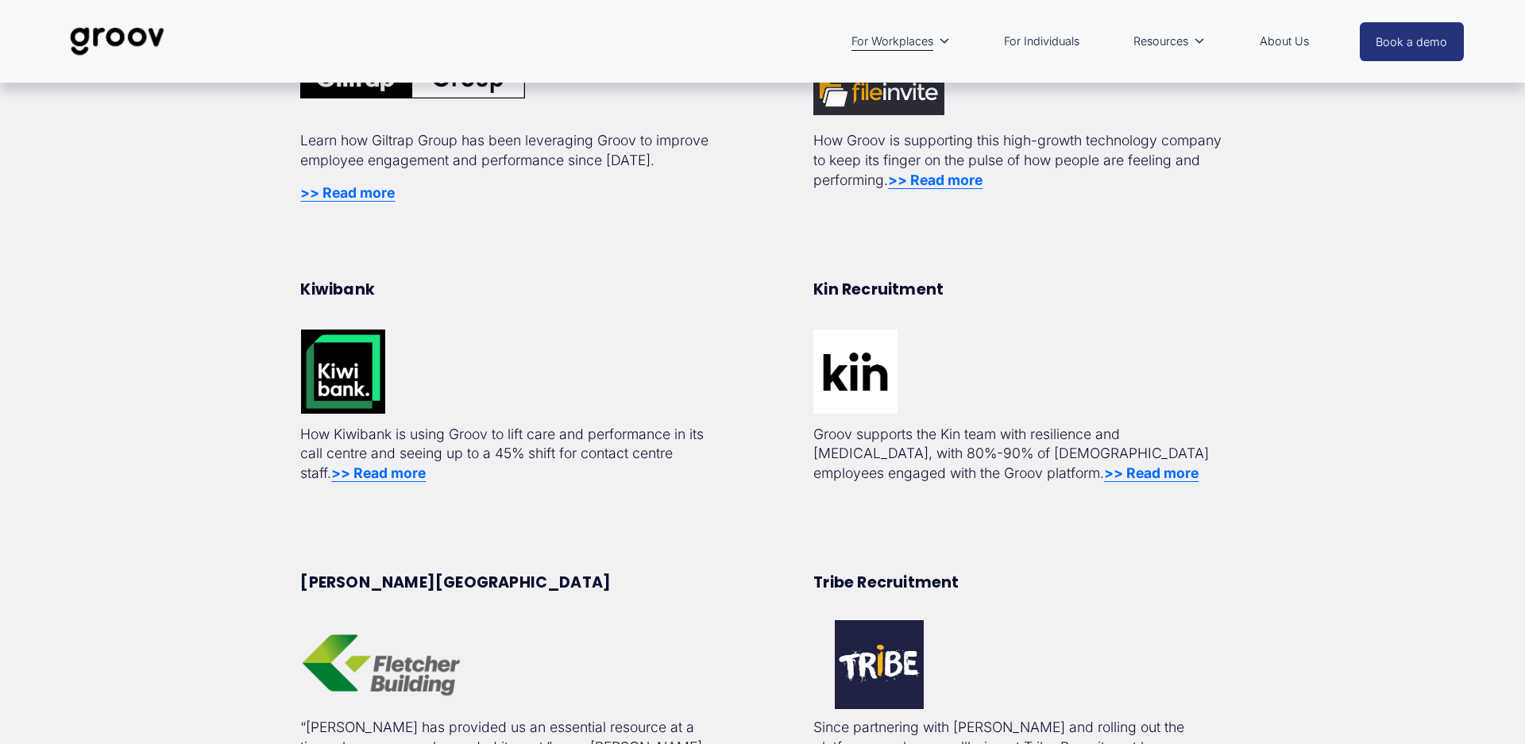
click at [426, 473] on strong ">> Read more" at bounding box center [378, 473] width 95 height 17
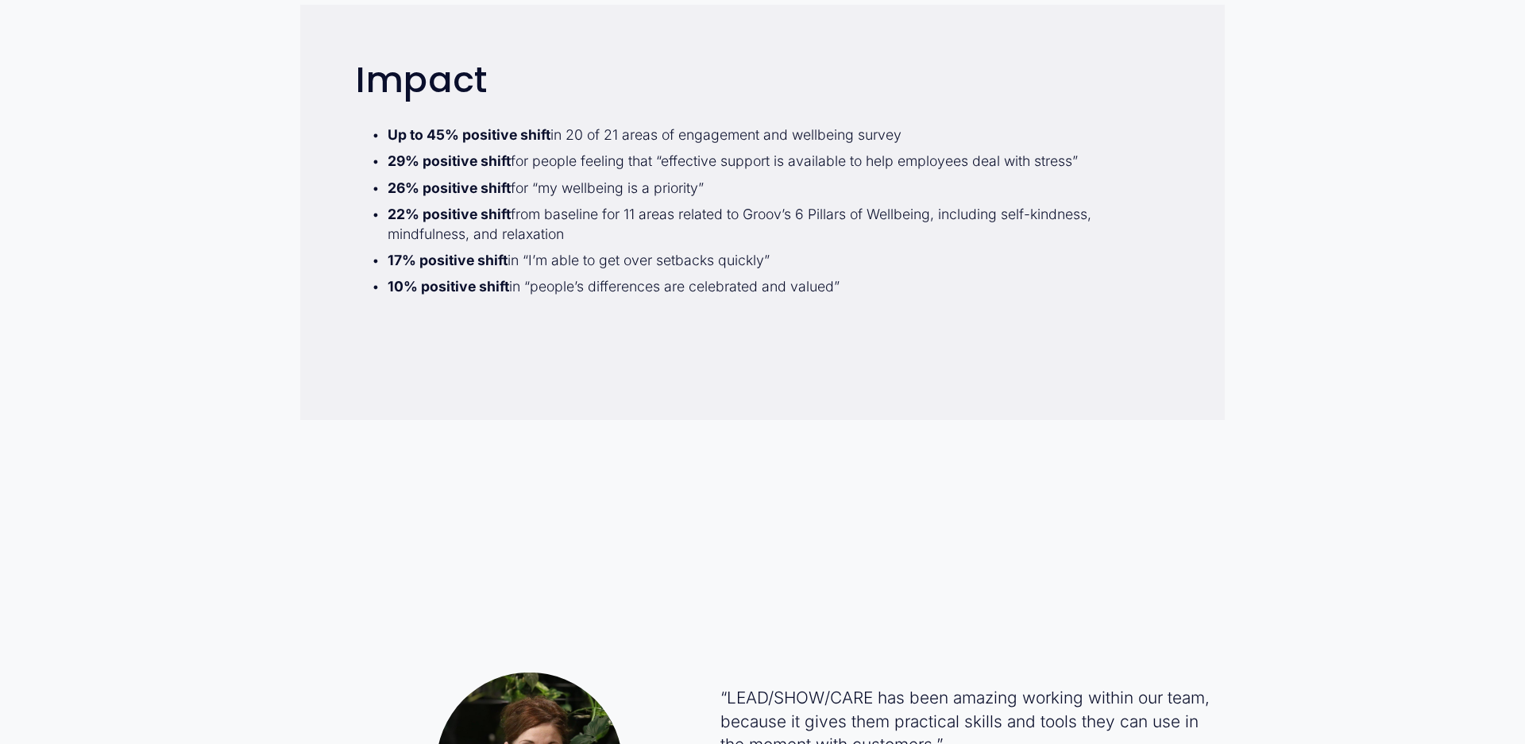
scroll to position [1770, 0]
click at [641, 241] on p "22% positive shift from baseline for 11 areas related to Groov’s 6 Pillars of W…" at bounding box center [779, 225] width 782 height 39
